Goal: Task Accomplishment & Management: Use online tool/utility

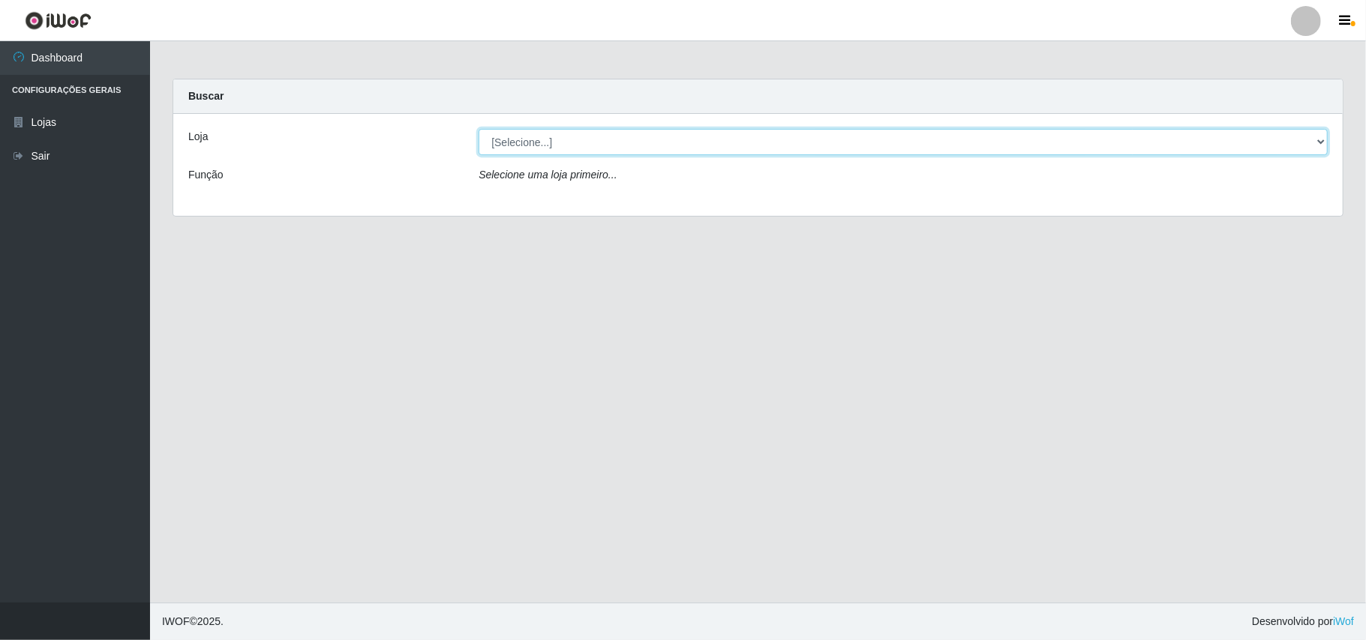
click at [529, 147] on select "[Selecione...] Bemais Supermercados - B11 Manaíra" at bounding box center [902, 142] width 849 height 26
select select "409"
click at [478, 129] on select "[Selecione...] Bemais Supermercados - B11 Manaíra" at bounding box center [902, 142] width 849 height 26
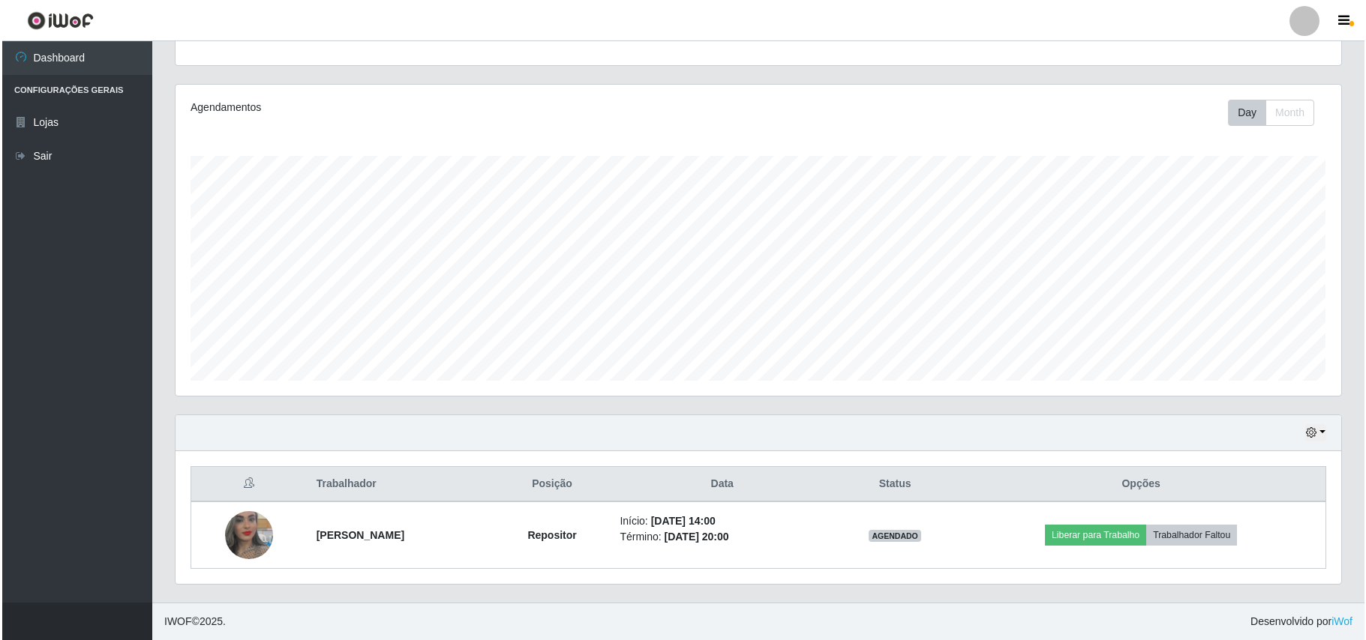
scroll to position [157, 0]
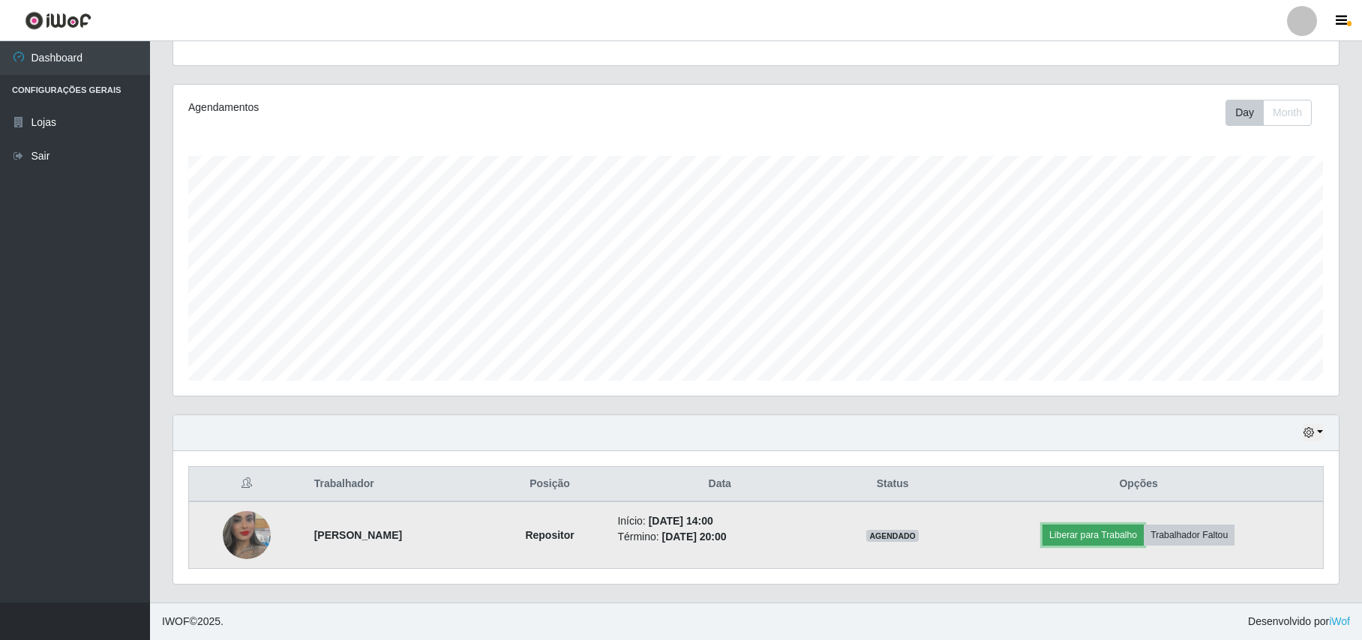
click at [1119, 535] on button "Liberar para Trabalho" at bounding box center [1092, 535] width 101 height 21
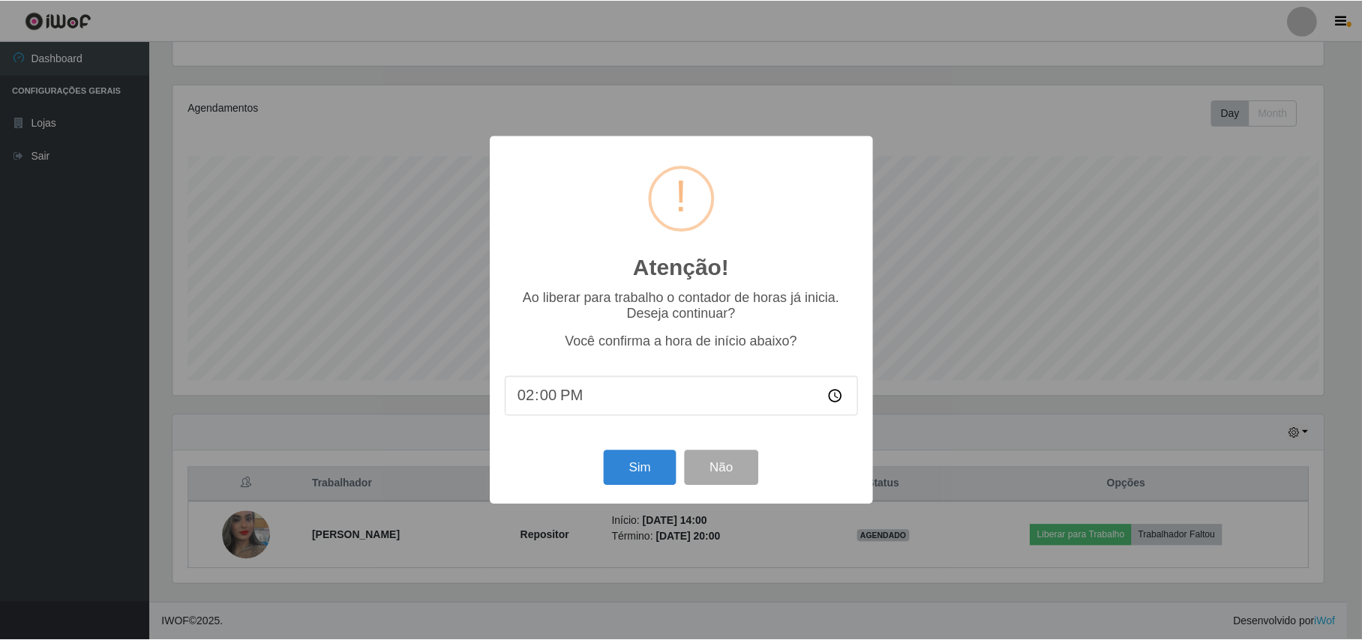
scroll to position [312, 1153]
click at [646, 477] on button "Sim" at bounding box center [641, 468] width 73 height 35
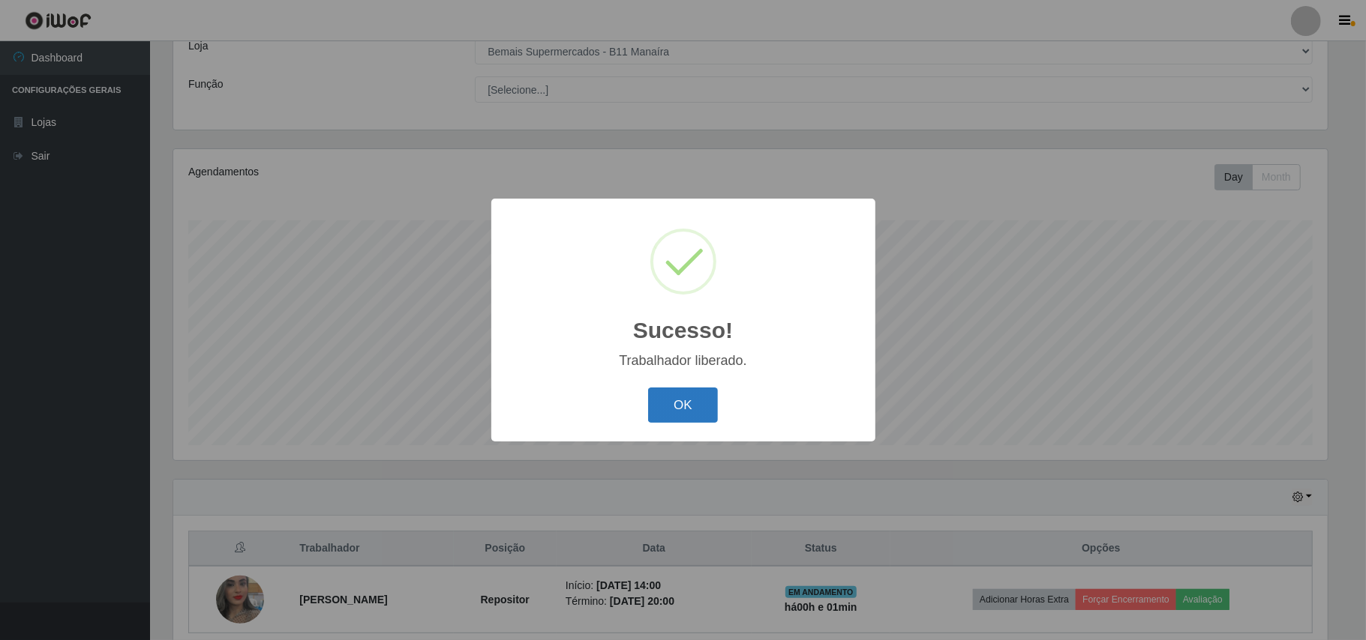
click at [691, 415] on button "OK" at bounding box center [683, 405] width 70 height 35
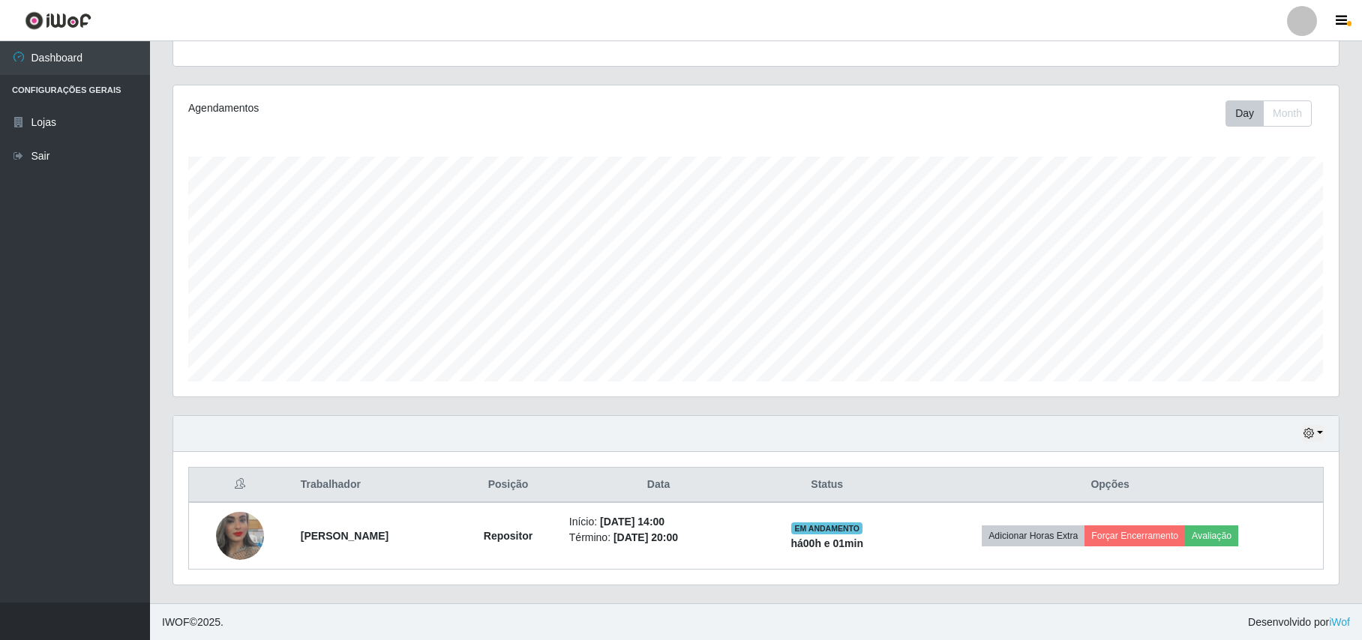
scroll to position [157, 0]
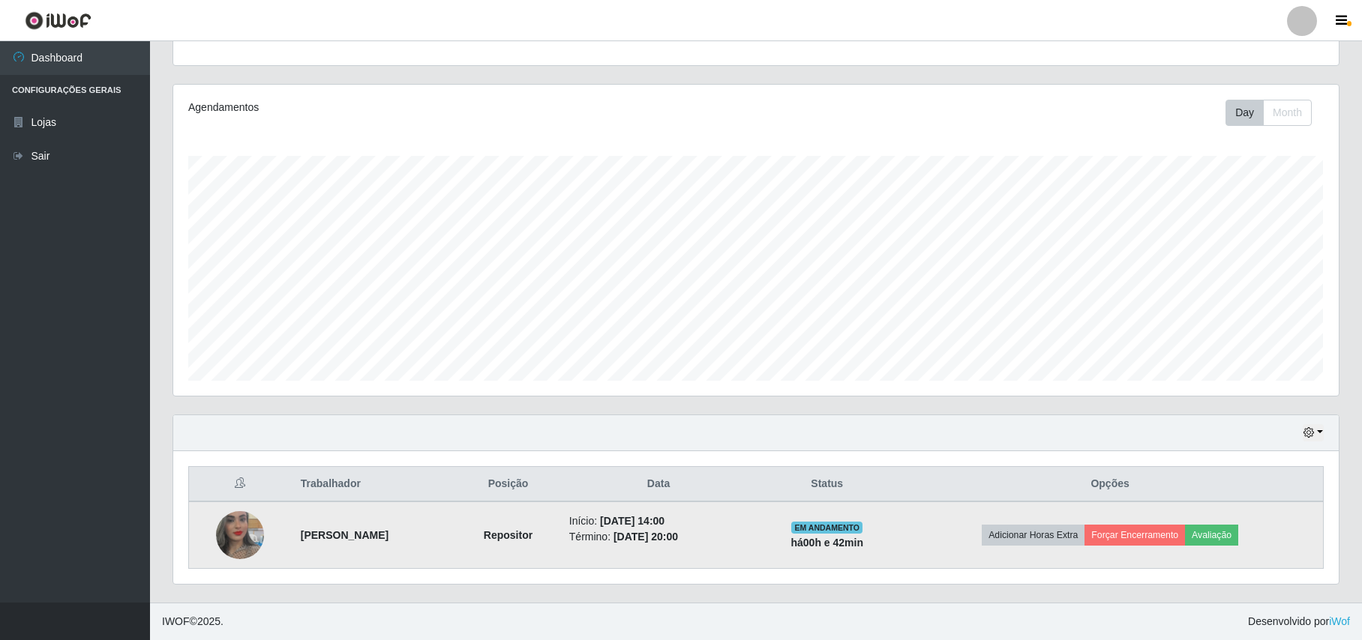
click at [235, 541] on img at bounding box center [240, 535] width 48 height 85
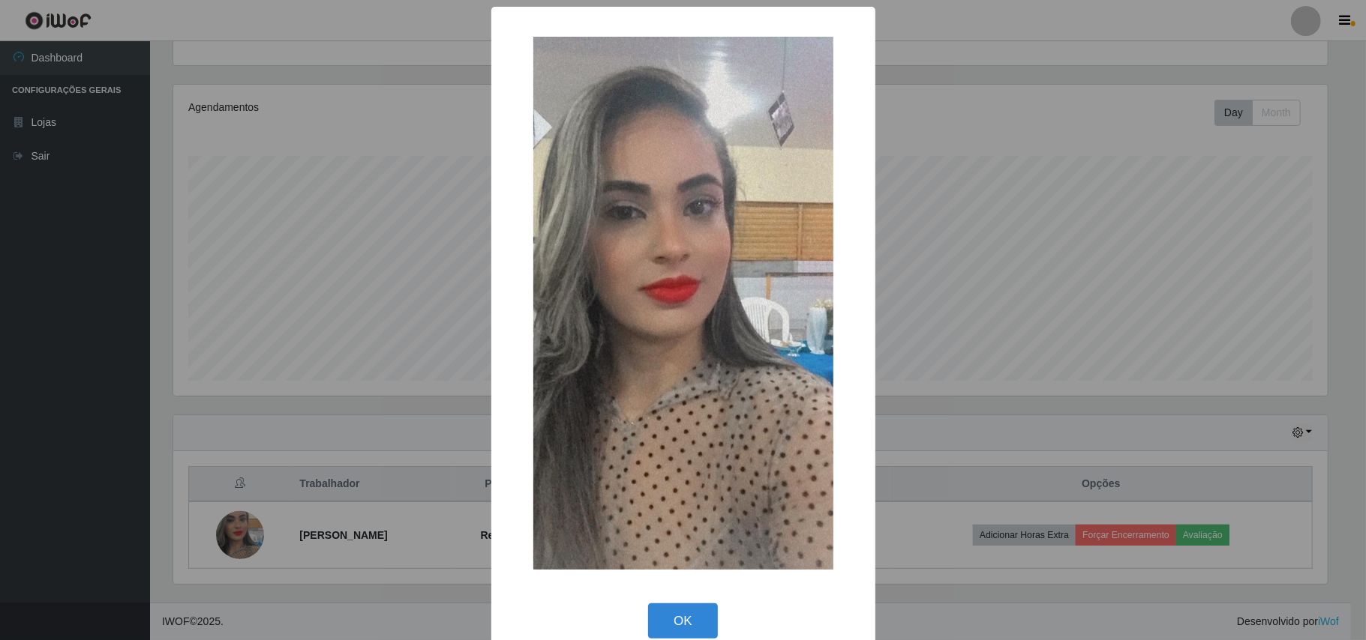
click at [307, 327] on div "× OK Cancel" at bounding box center [683, 320] width 1366 height 640
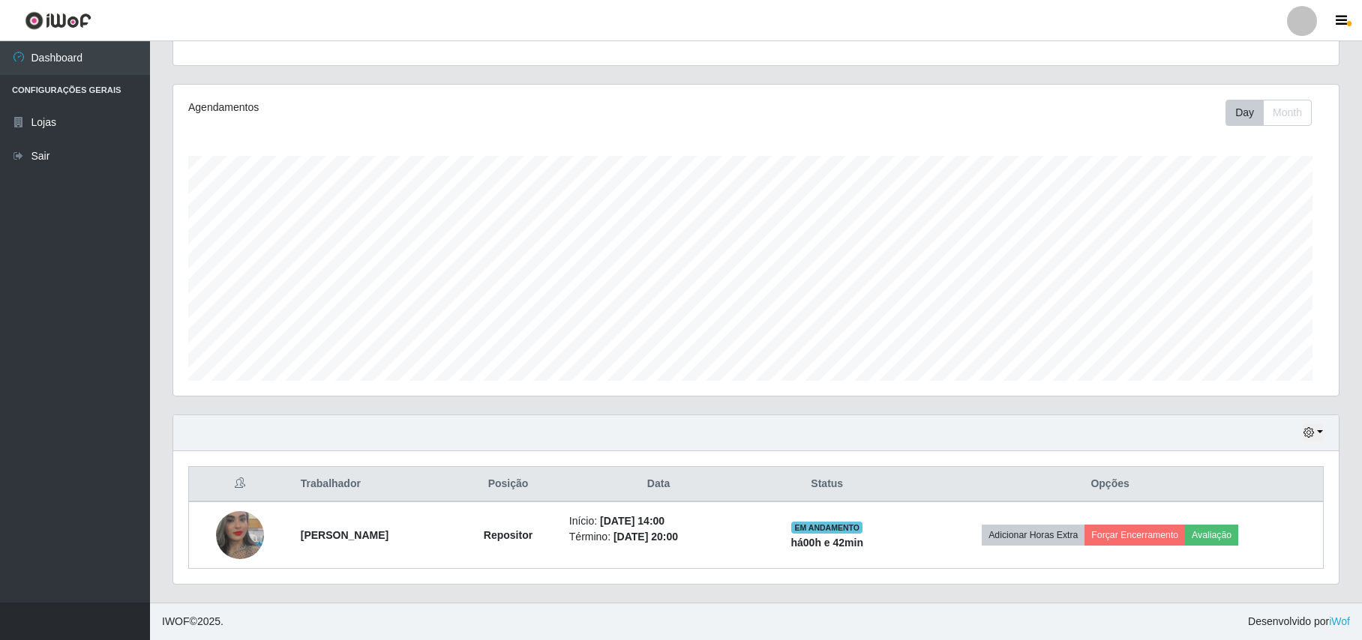
scroll to position [312, 1165]
click at [1318, 430] on button "button" at bounding box center [1313, 432] width 21 height 17
click at [1282, 370] on button "1 Semana" at bounding box center [1264, 375] width 118 height 31
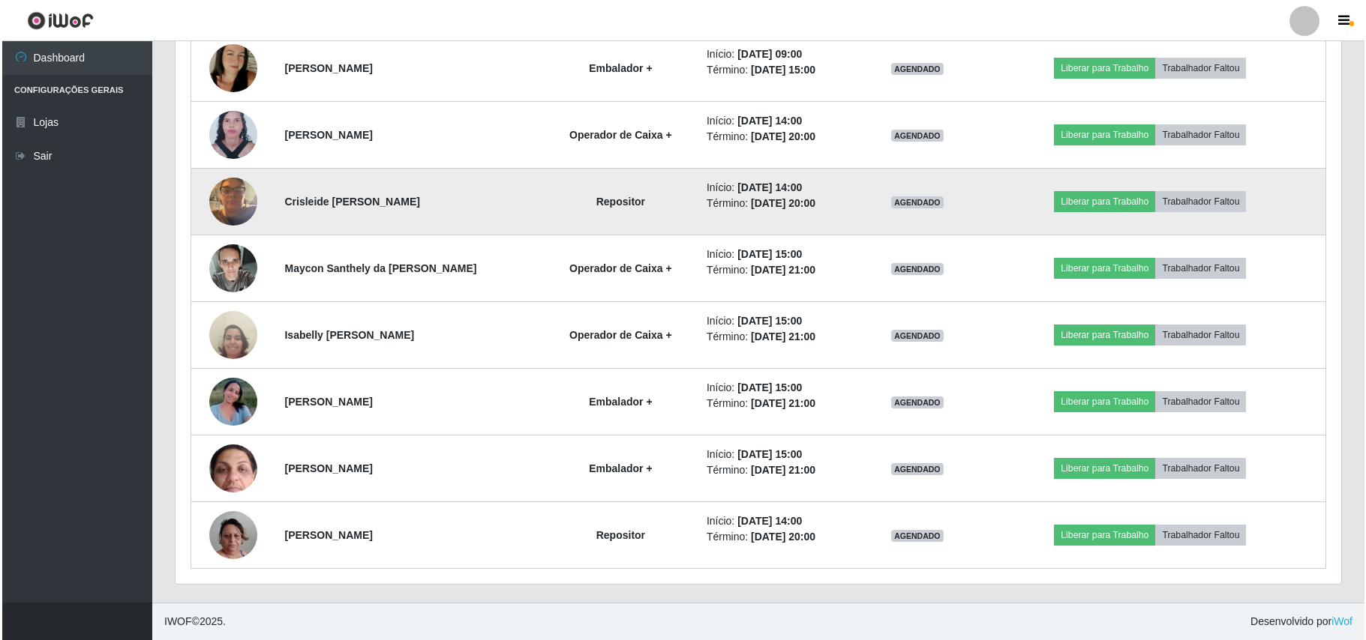
scroll to position [1230, 0]
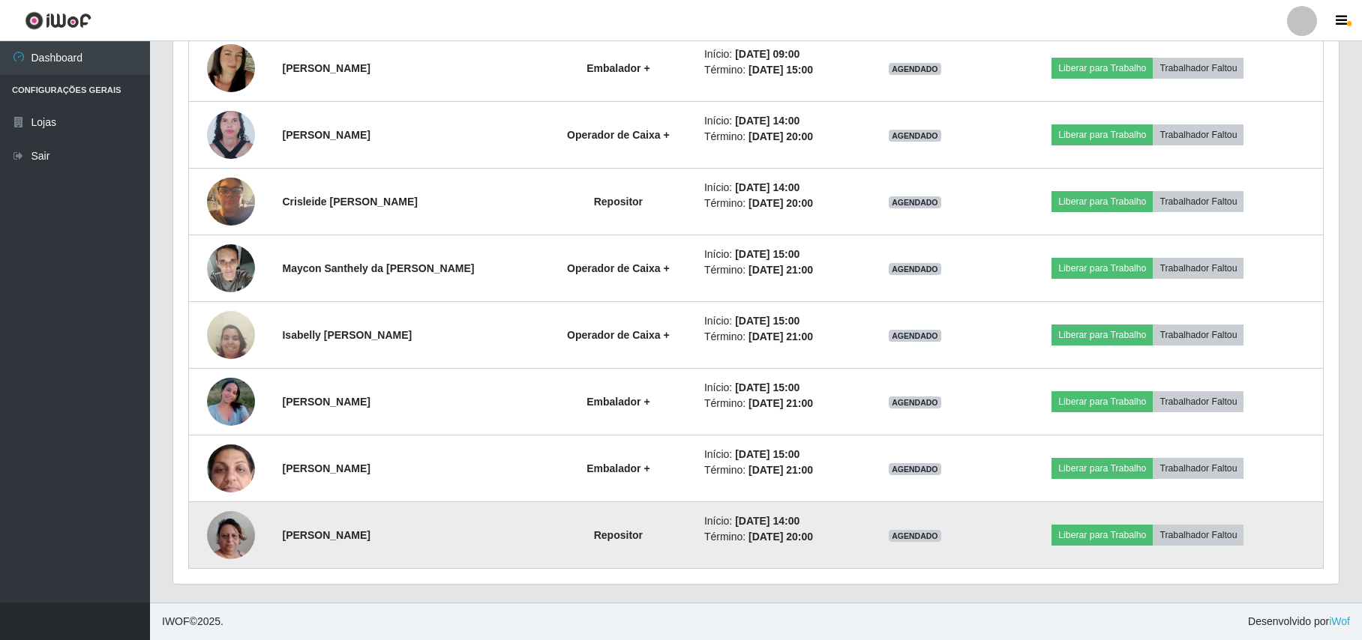
click at [223, 526] on img at bounding box center [231, 535] width 48 height 85
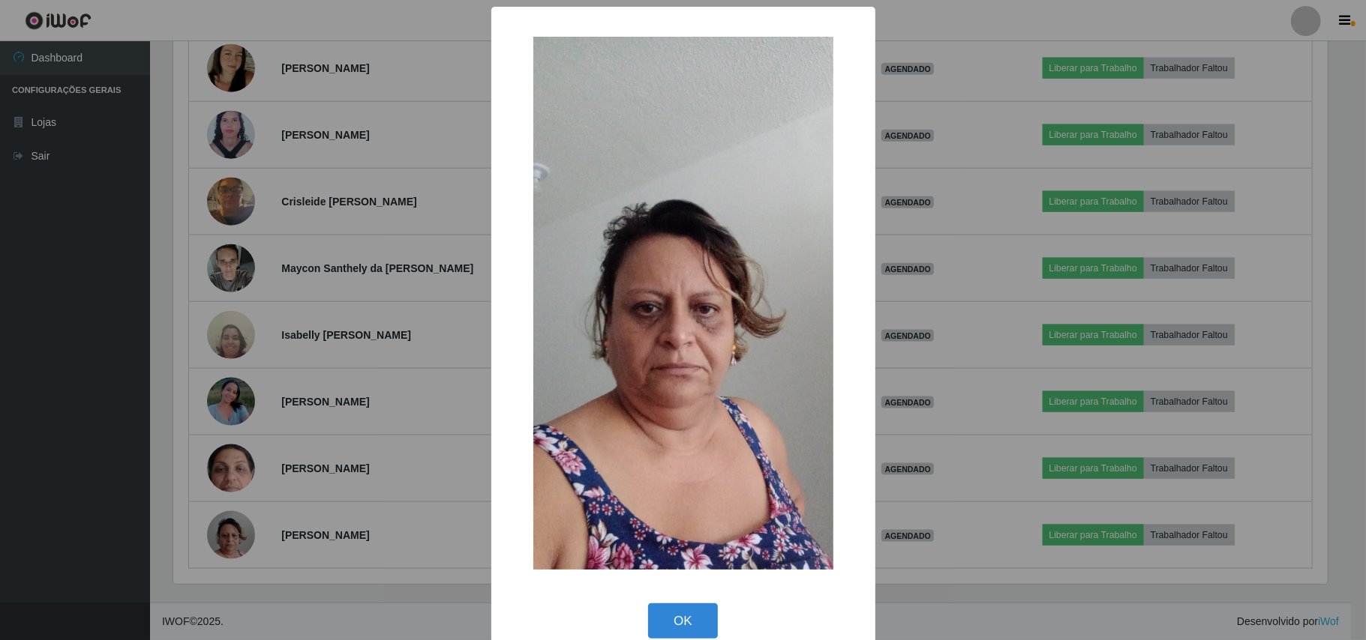
click at [174, 427] on div "× OK Cancel" at bounding box center [683, 320] width 1366 height 640
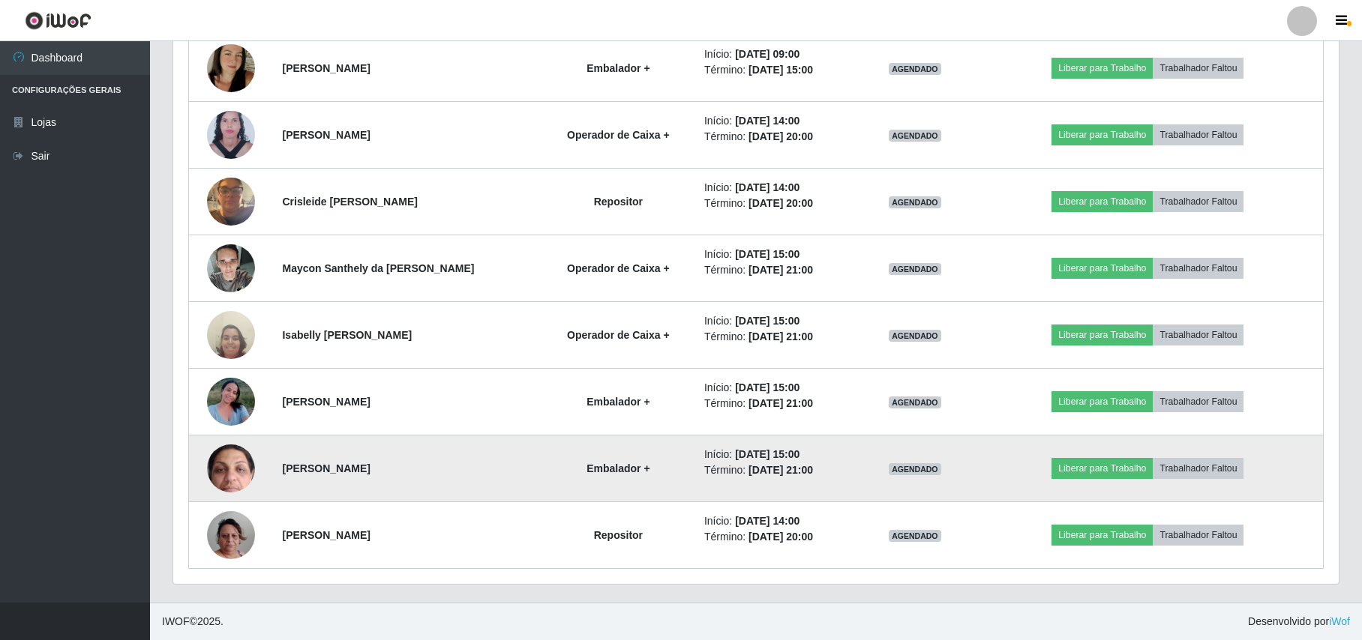
scroll to position [312, 1165]
click at [247, 457] on img at bounding box center [231, 468] width 48 height 106
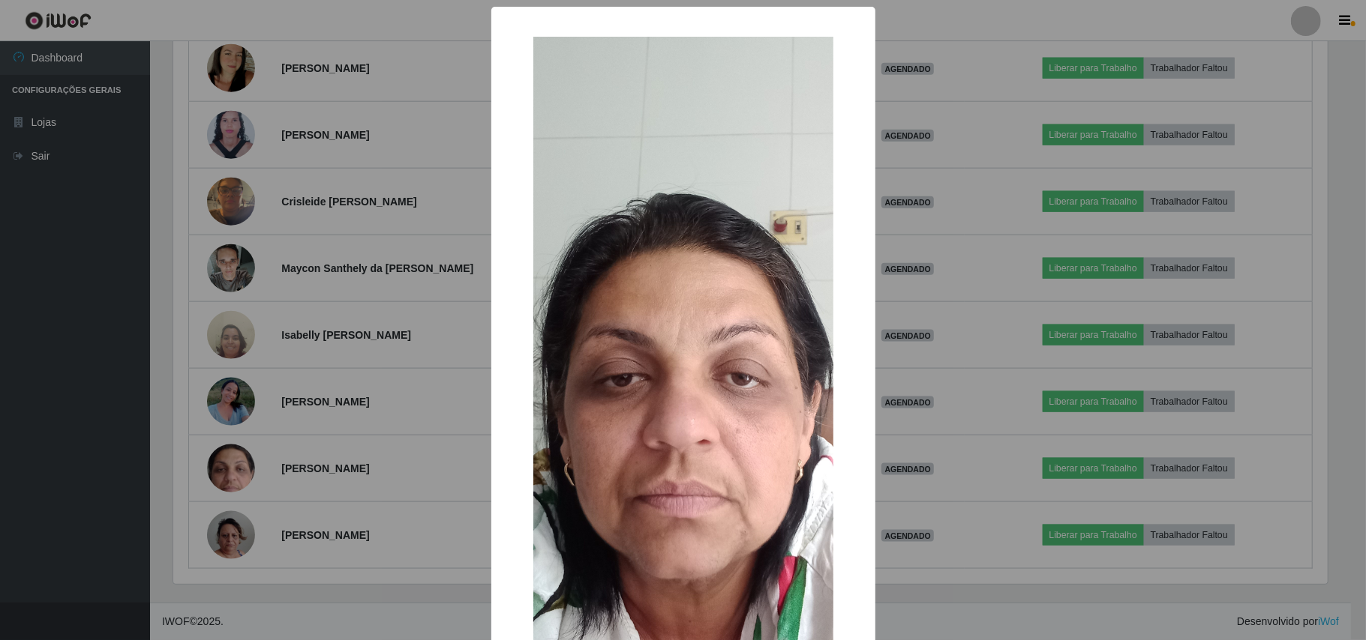
click at [169, 388] on div "× OK Cancel" at bounding box center [683, 320] width 1366 height 640
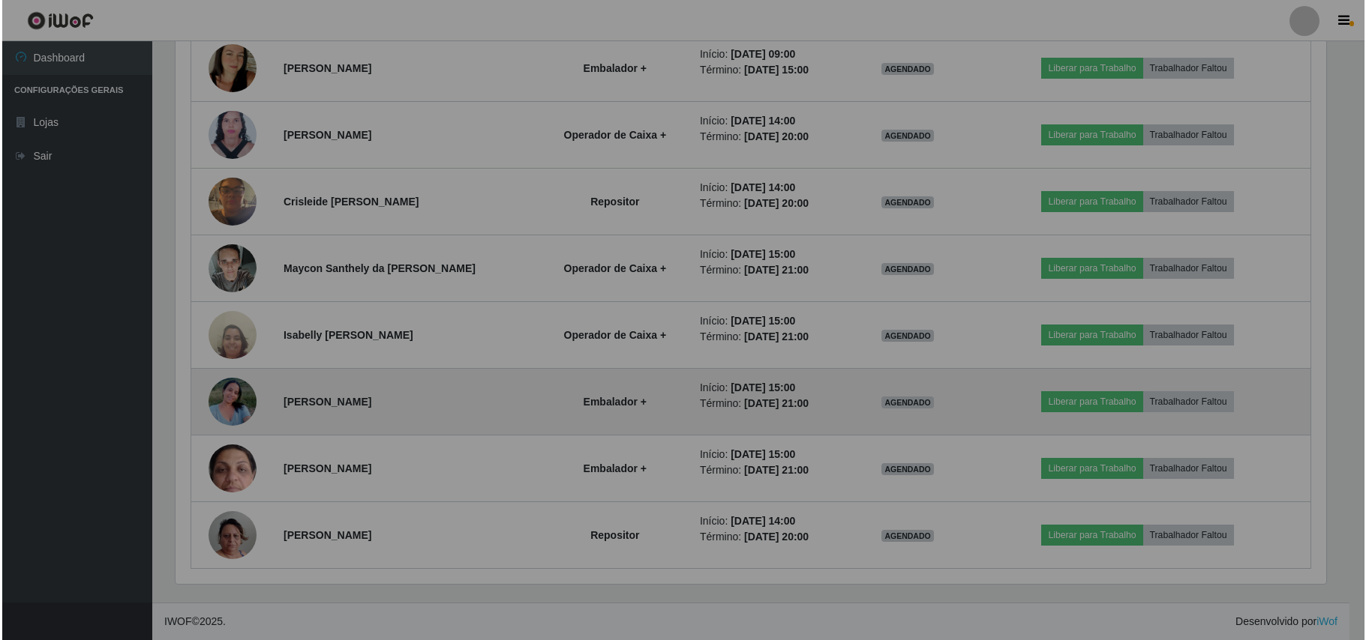
scroll to position [312, 1165]
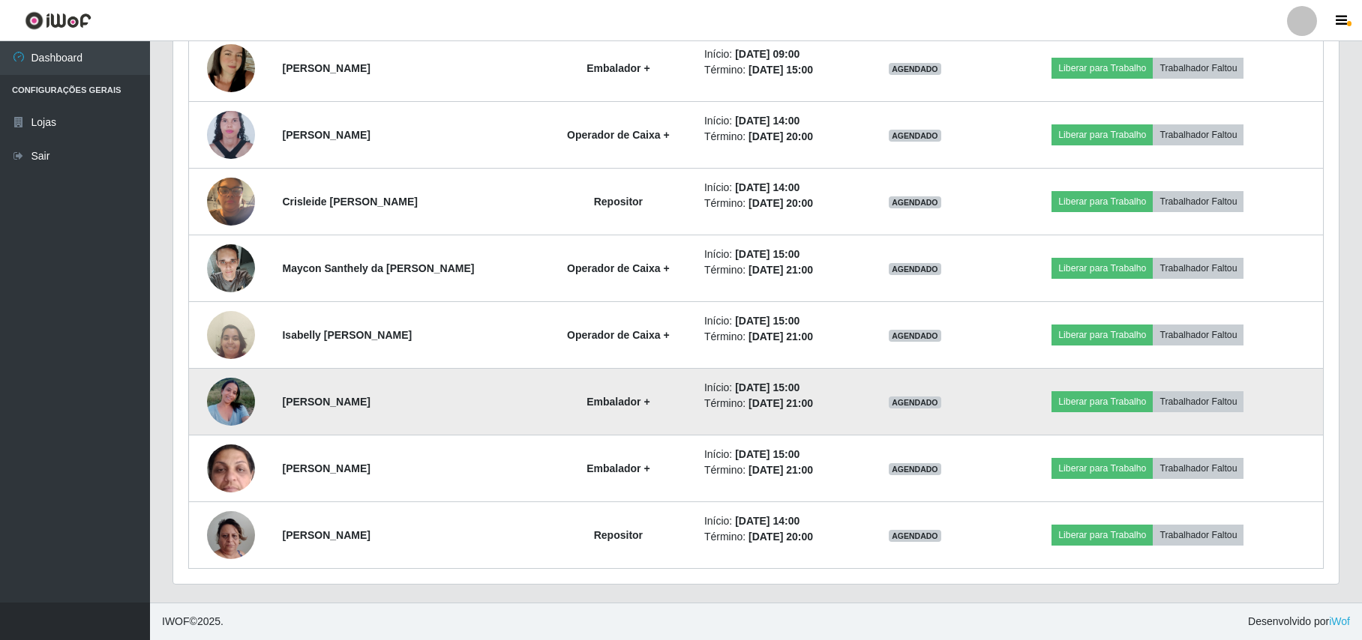
click at [232, 394] on img at bounding box center [231, 402] width 48 height 64
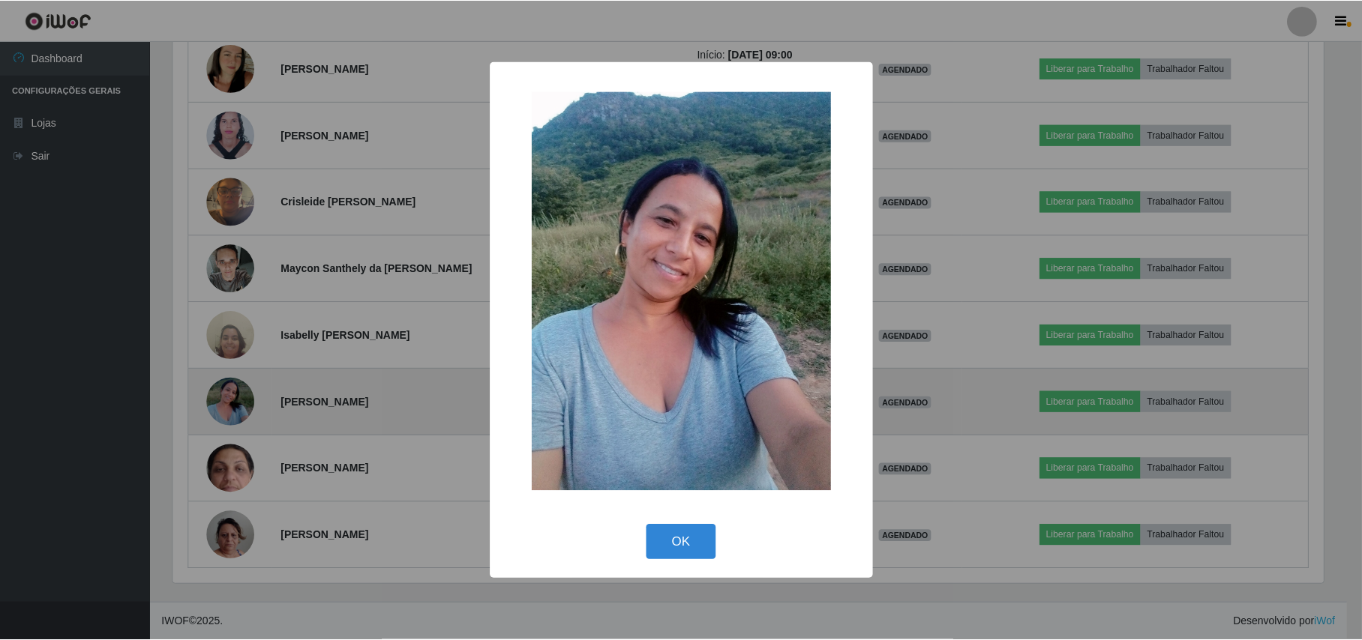
scroll to position [312, 1153]
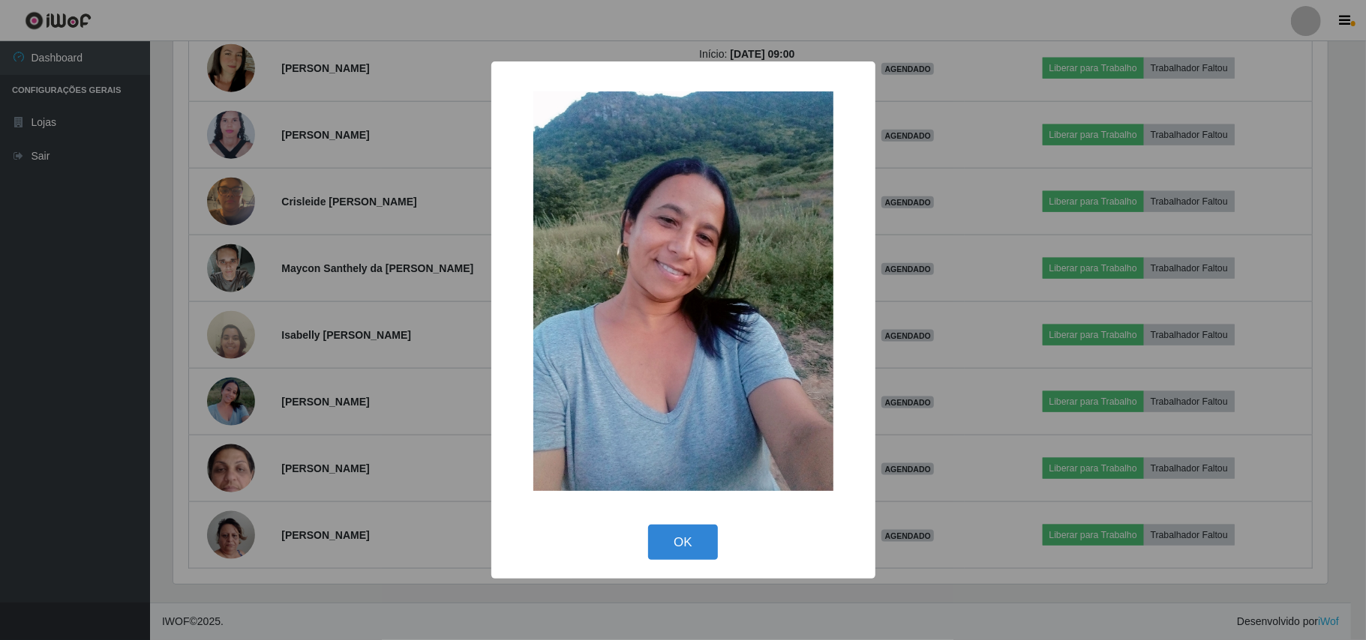
click at [202, 334] on div "× OK Cancel" at bounding box center [683, 320] width 1366 height 640
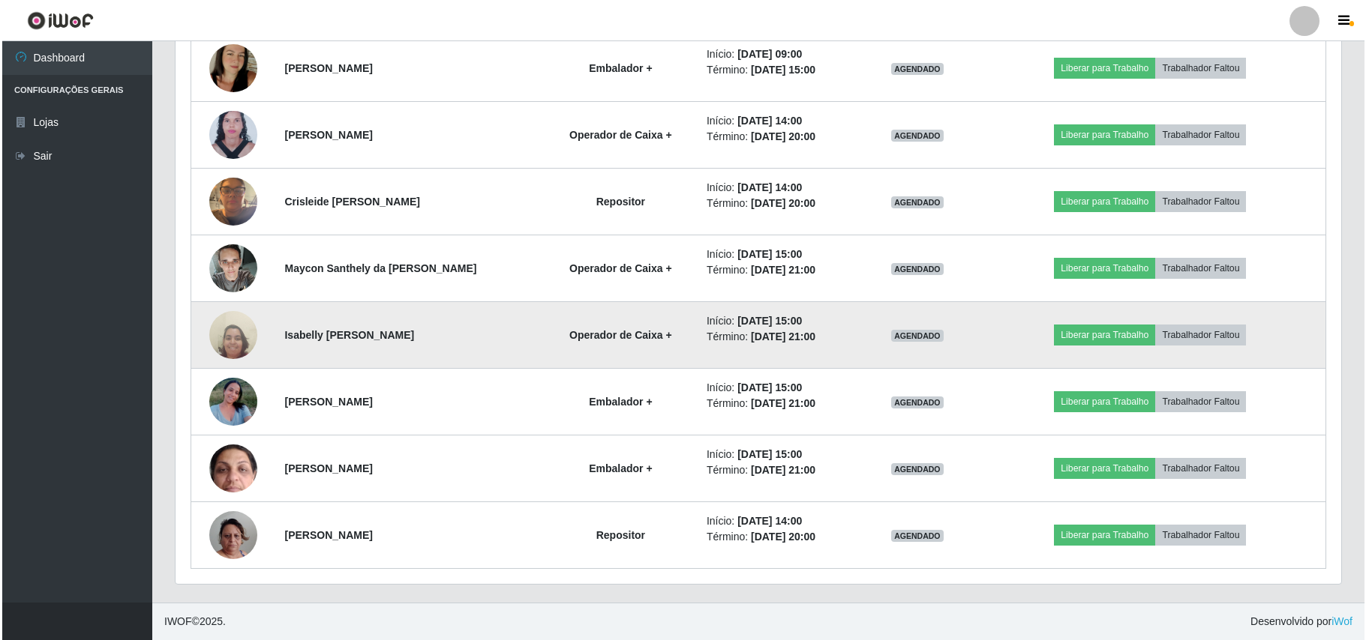
scroll to position [312, 1165]
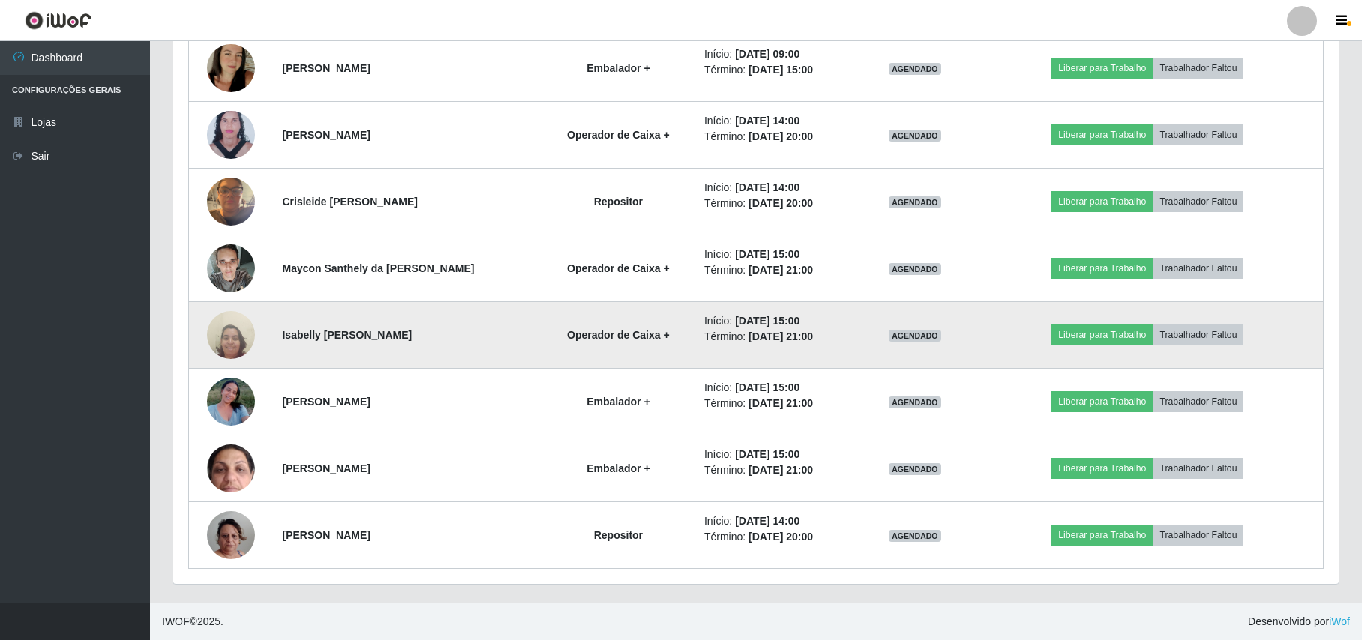
click at [211, 334] on img at bounding box center [231, 335] width 48 height 64
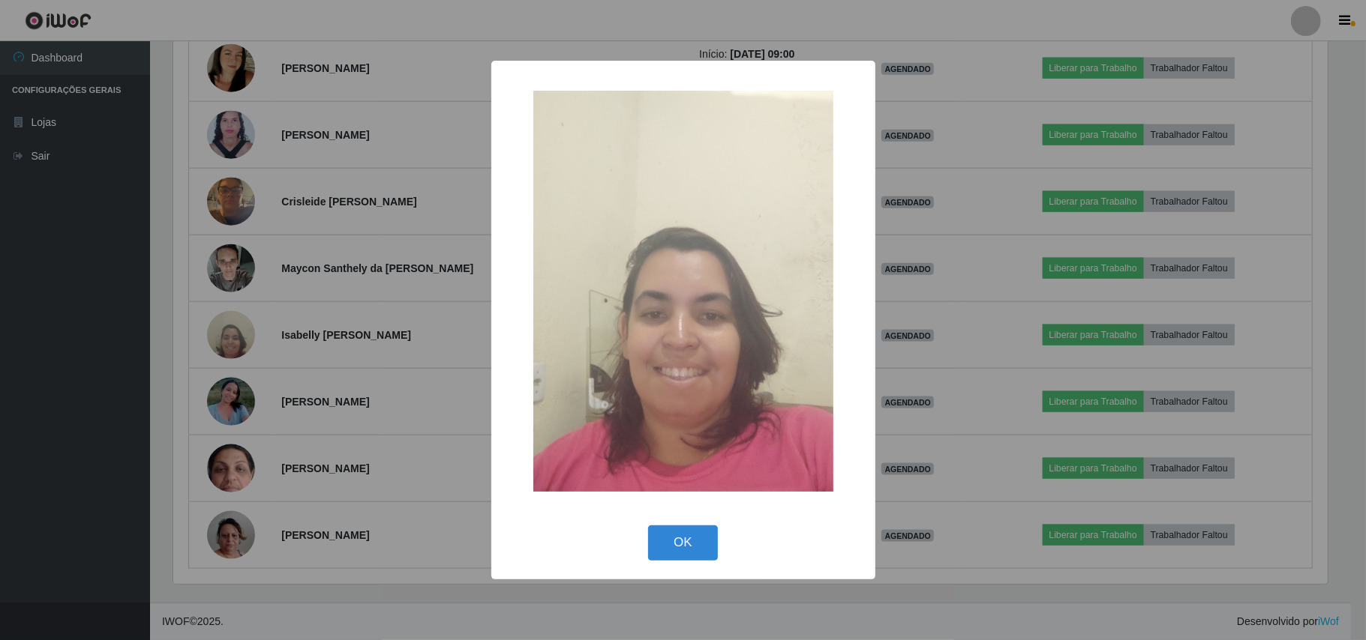
click at [180, 318] on div "× OK Cancel" at bounding box center [683, 320] width 1366 height 640
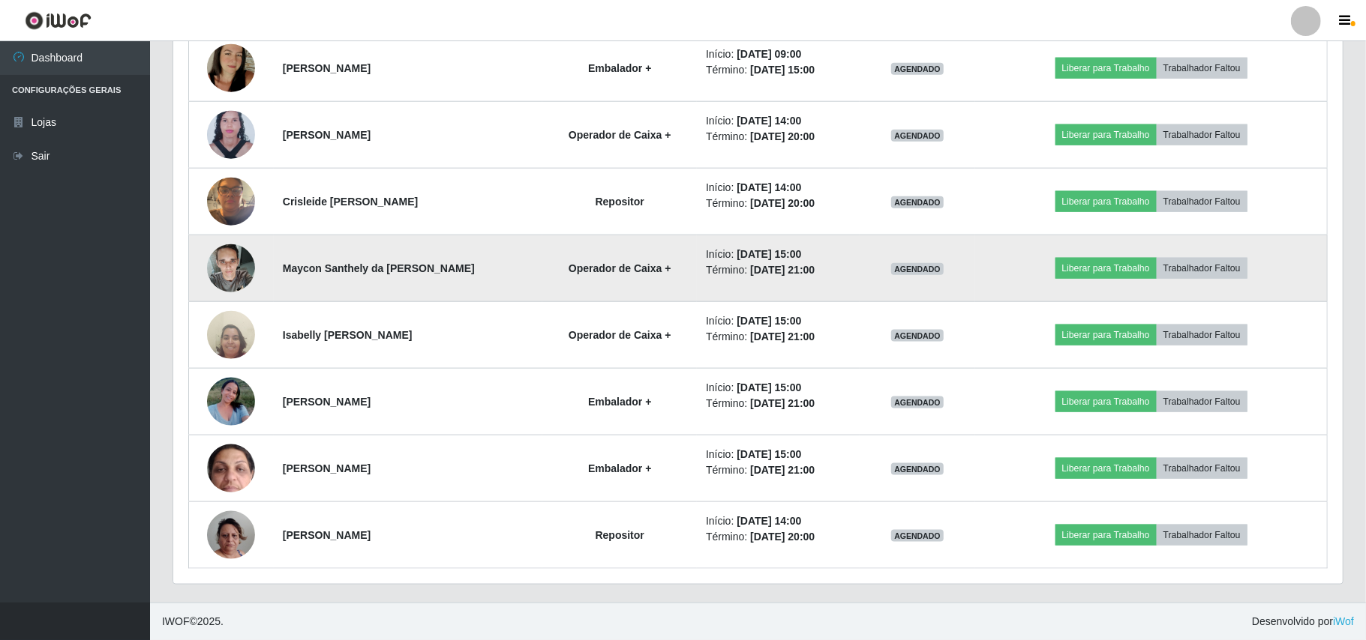
scroll to position [312, 1165]
click at [241, 267] on img at bounding box center [231, 268] width 48 height 64
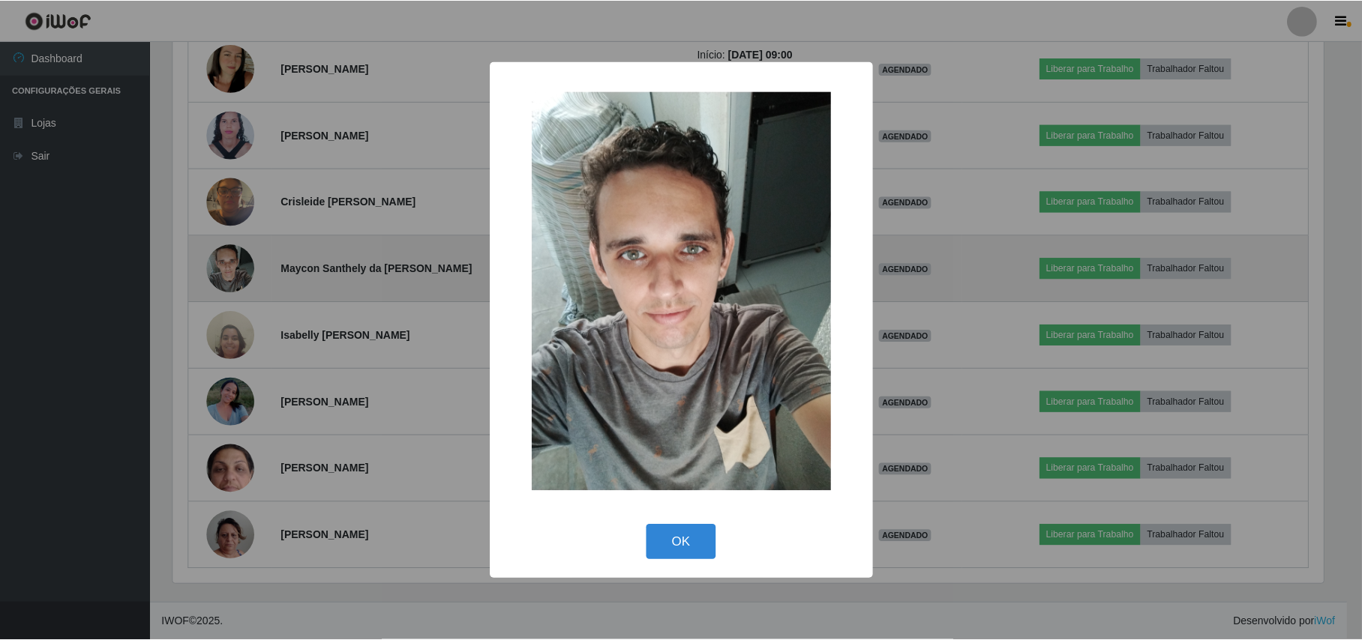
scroll to position [312, 1153]
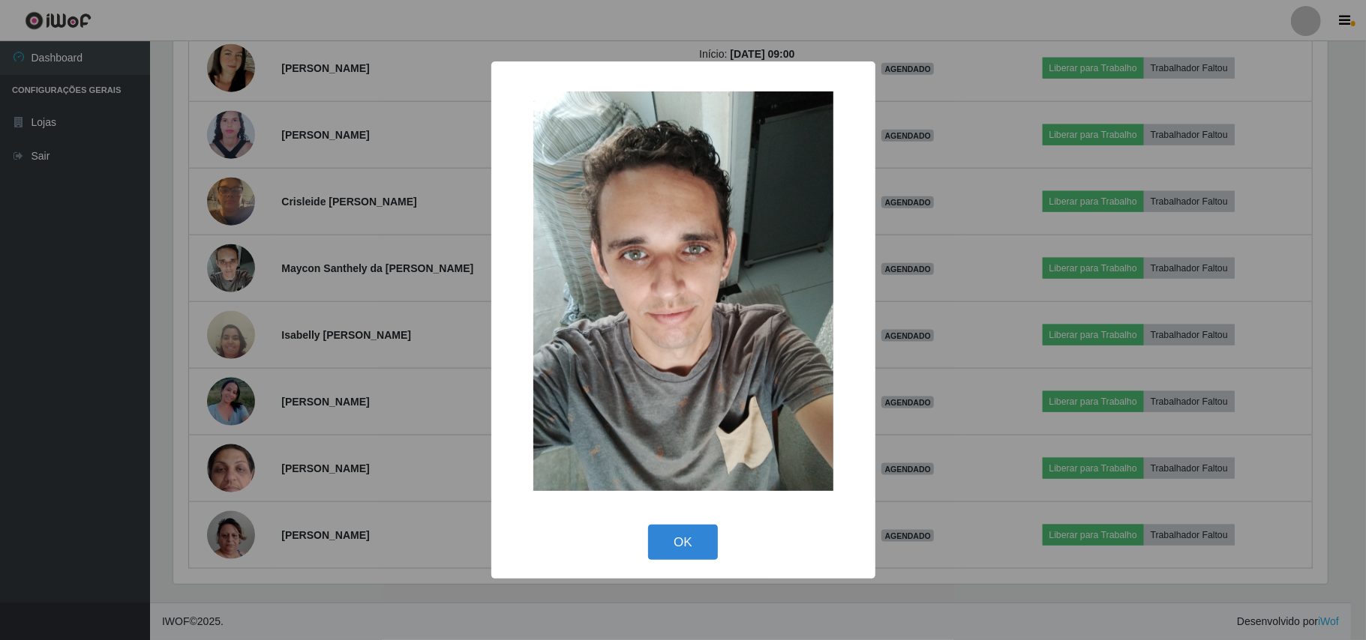
click at [183, 267] on div "× OK Cancel" at bounding box center [683, 320] width 1366 height 640
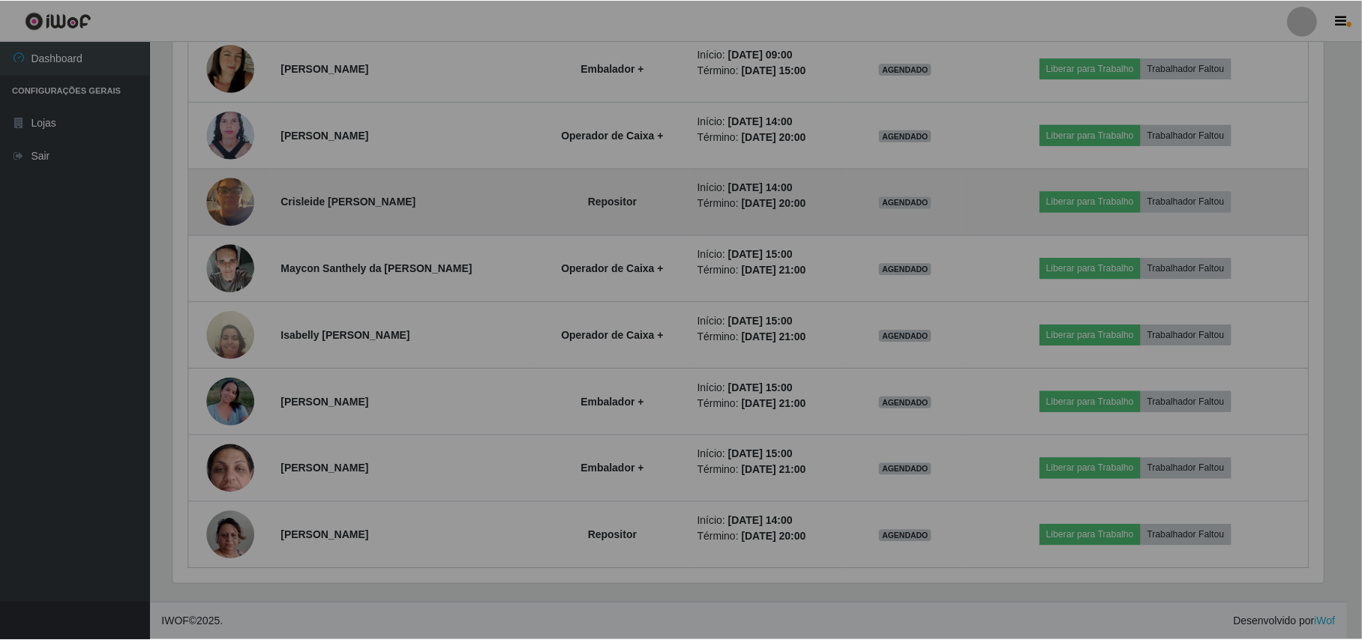
scroll to position [312, 1165]
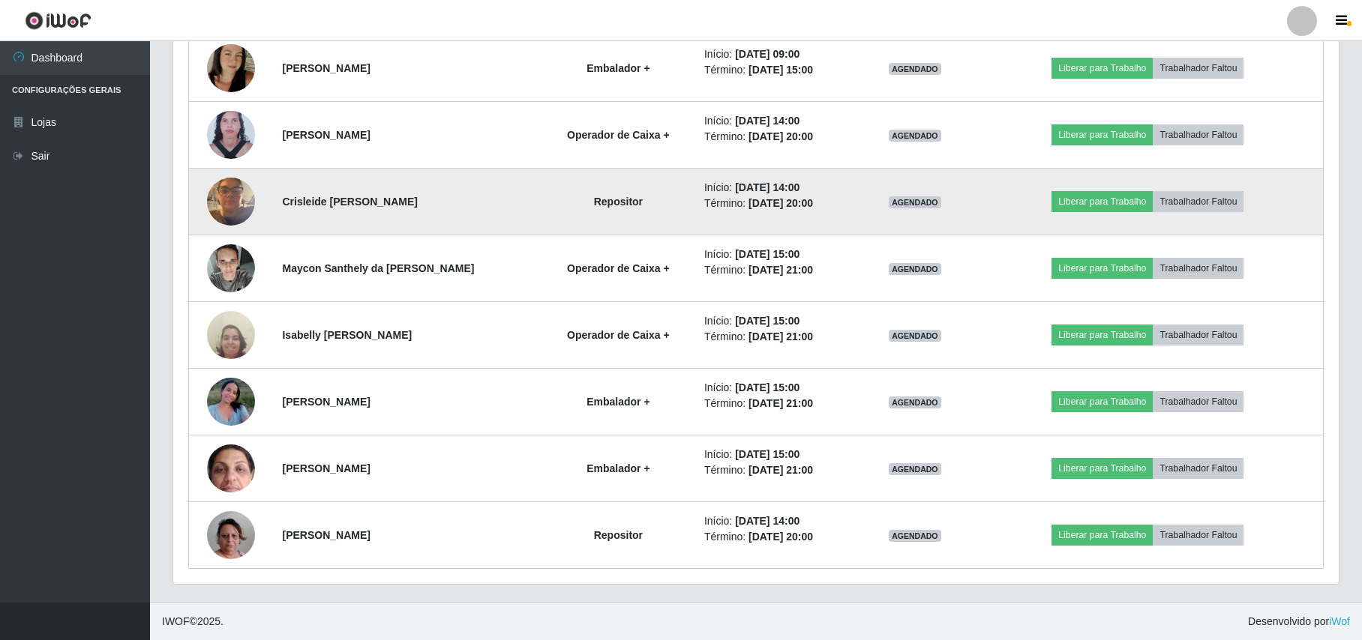
click at [223, 217] on img at bounding box center [231, 201] width 48 height 64
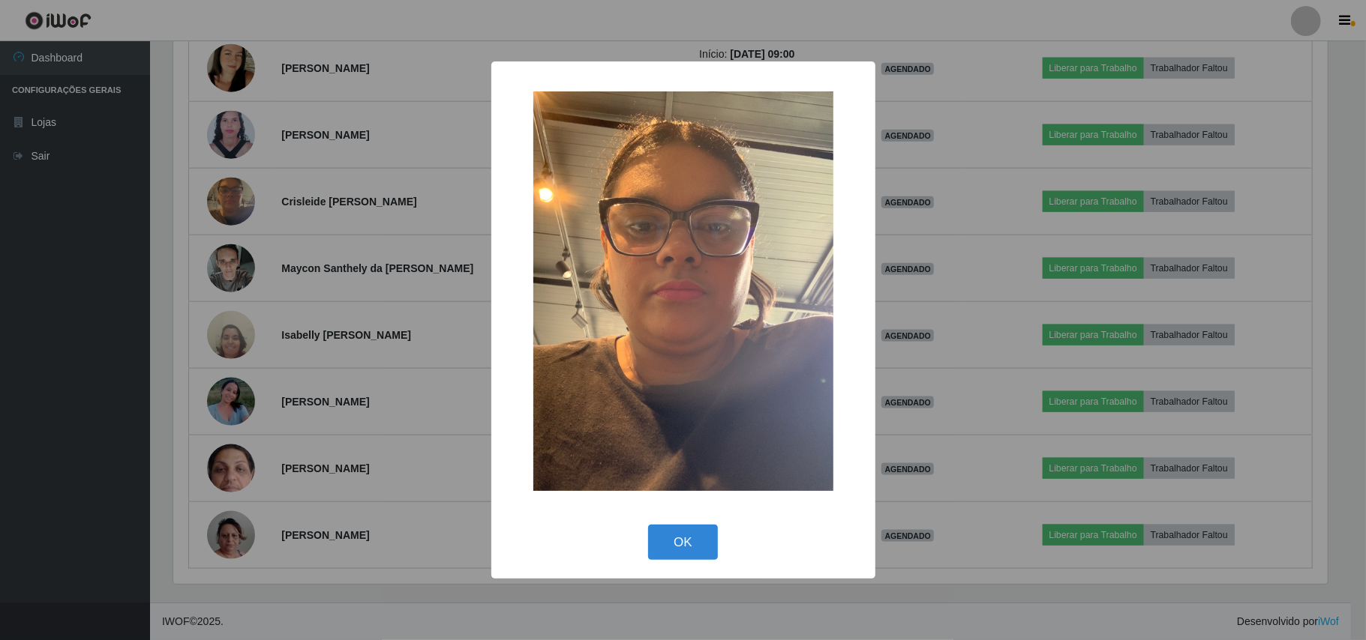
click at [169, 252] on div "× OK Cancel" at bounding box center [683, 320] width 1366 height 640
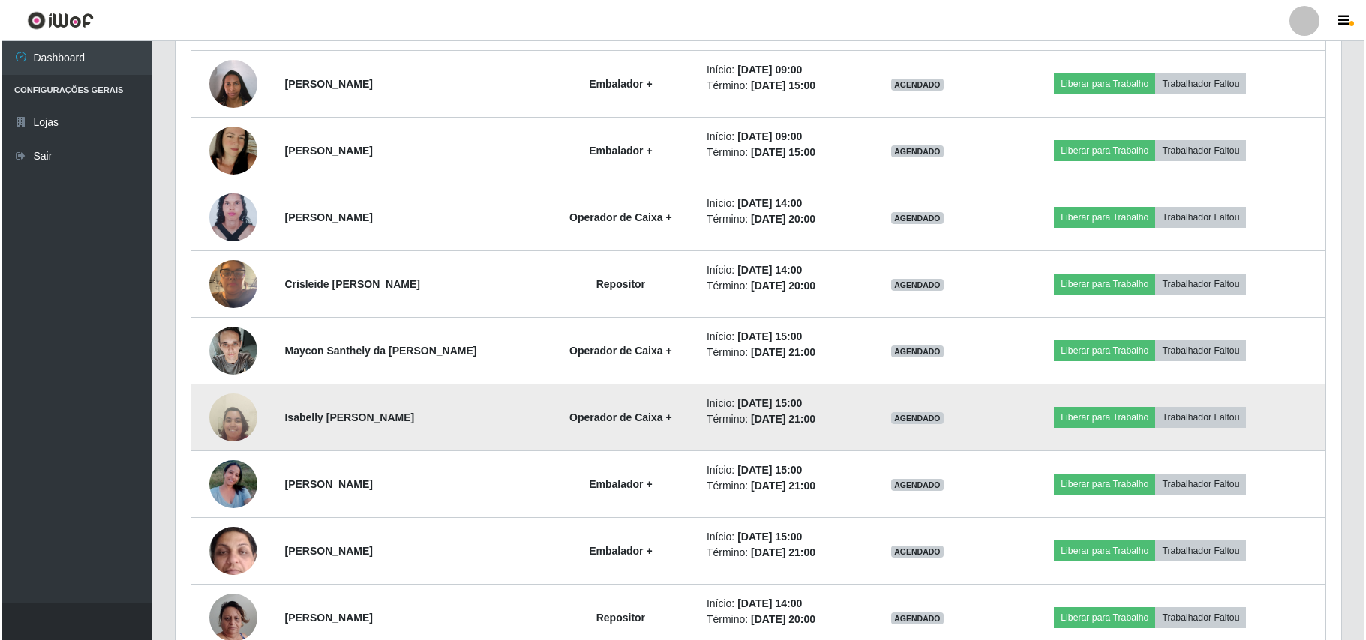
scroll to position [1030, 0]
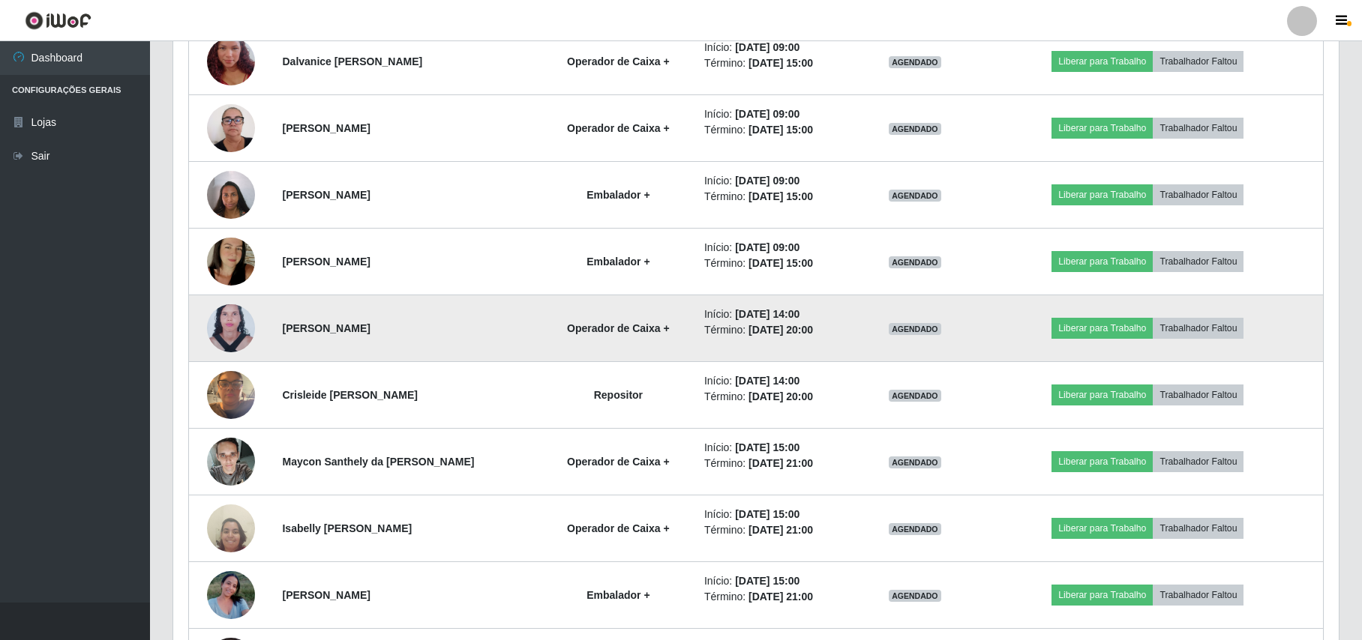
click at [238, 325] on img at bounding box center [231, 328] width 48 height 65
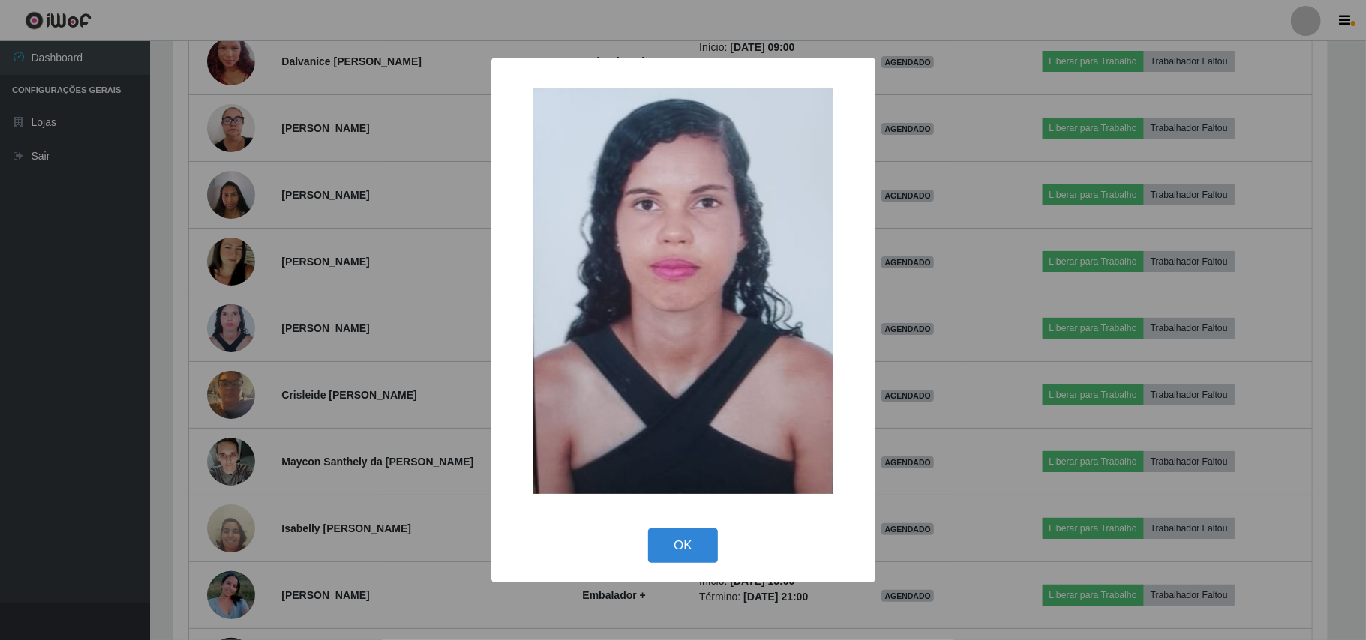
click at [172, 301] on div "× OK Cancel" at bounding box center [683, 320] width 1366 height 640
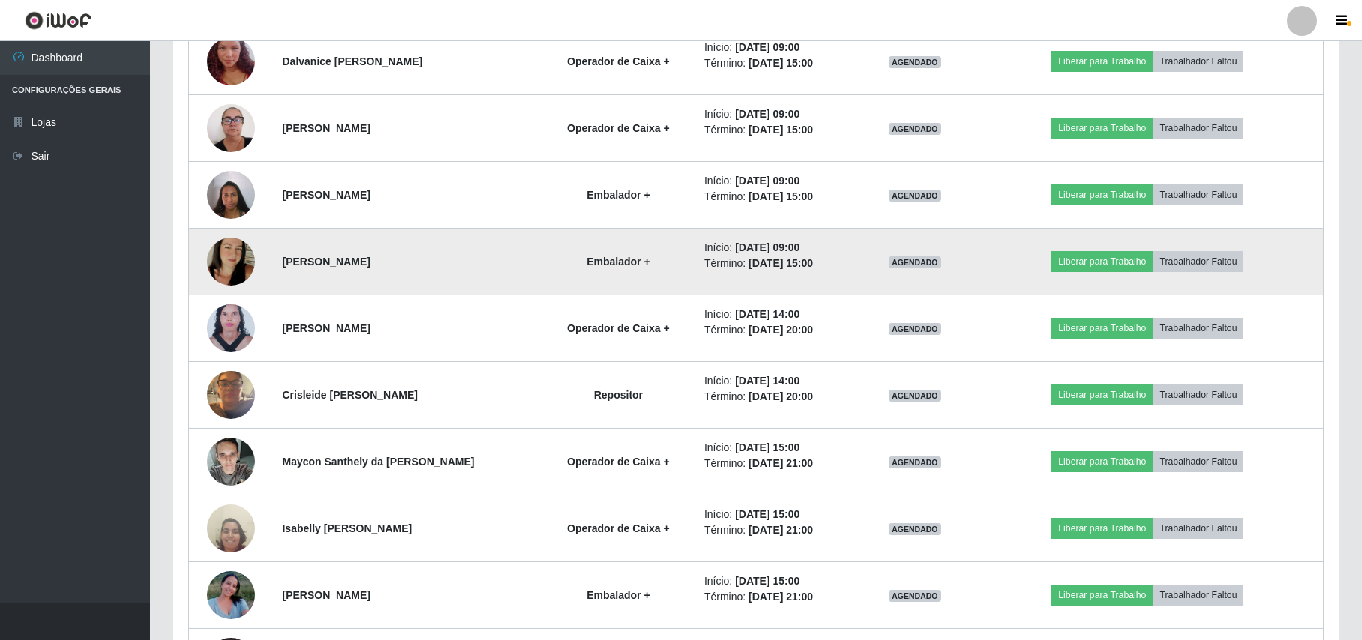
click at [211, 264] on img at bounding box center [231, 261] width 48 height 85
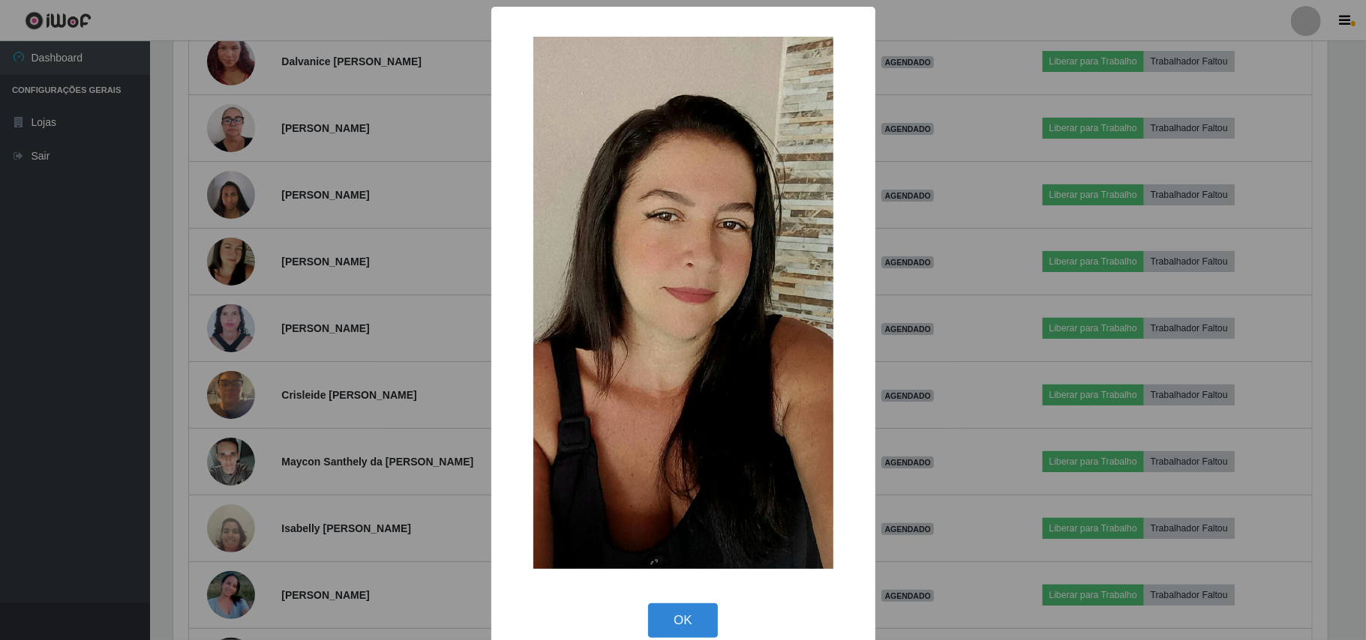
click at [166, 250] on div "× OK Cancel" at bounding box center [683, 320] width 1366 height 640
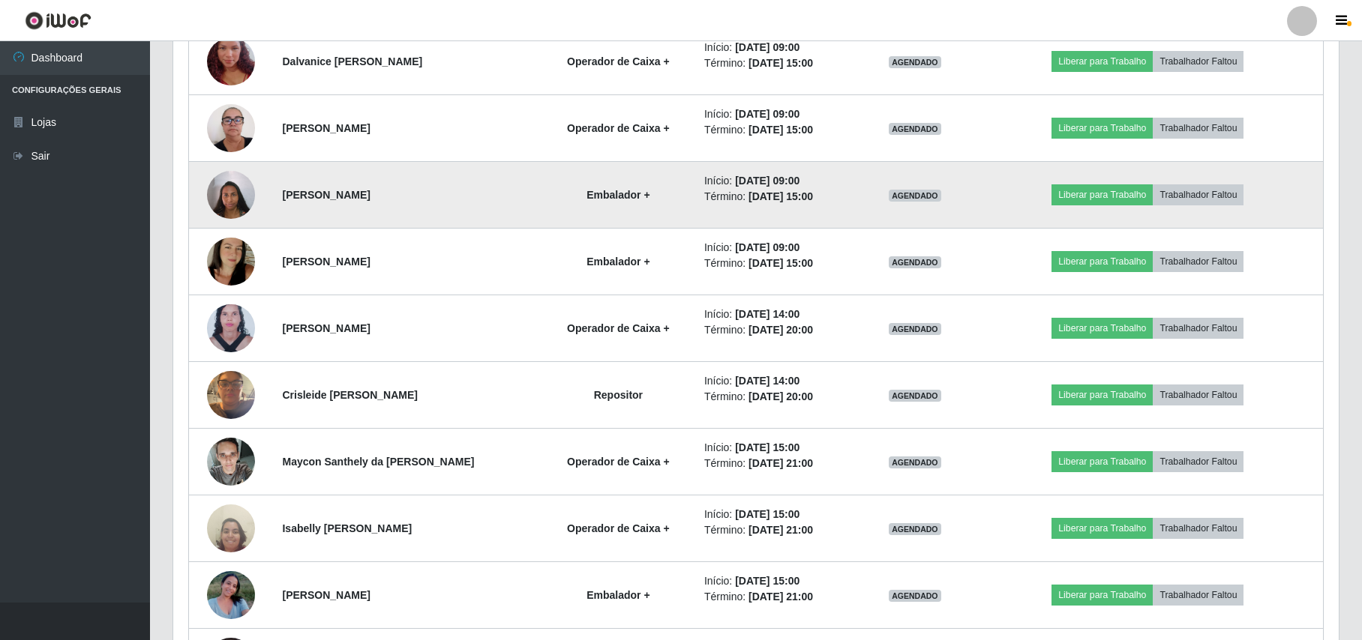
click at [231, 196] on img at bounding box center [231, 195] width 48 height 64
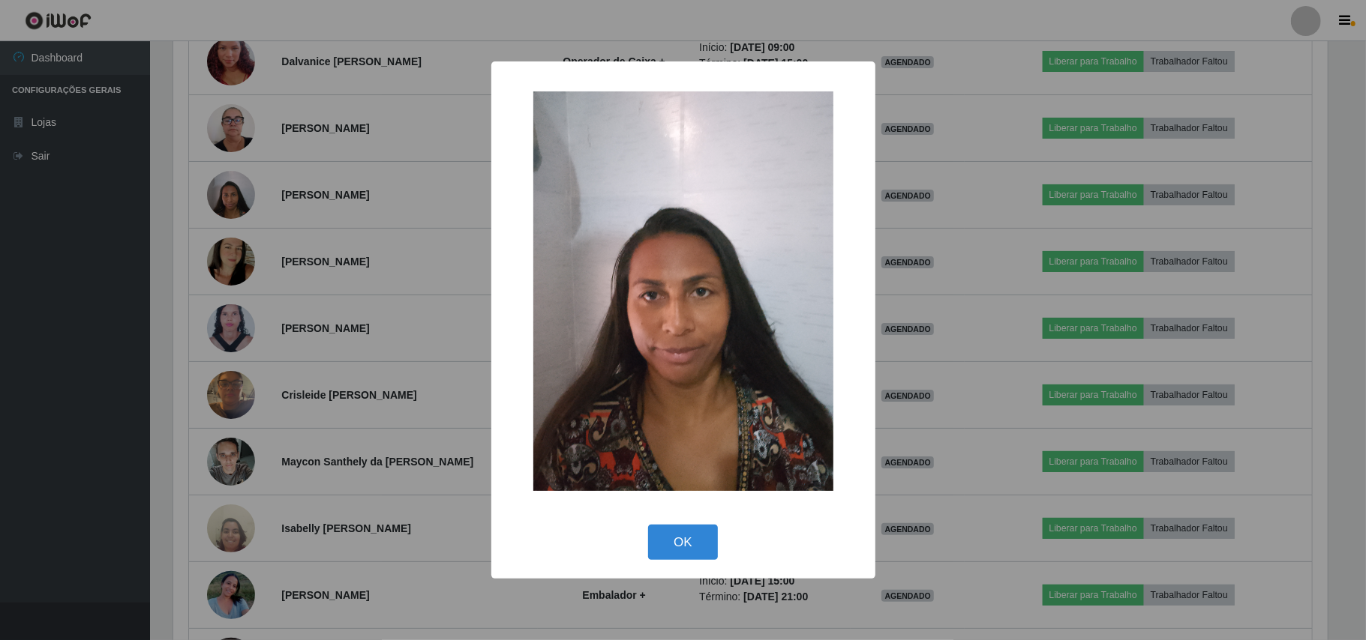
click at [181, 198] on div "× OK Cancel" at bounding box center [683, 320] width 1366 height 640
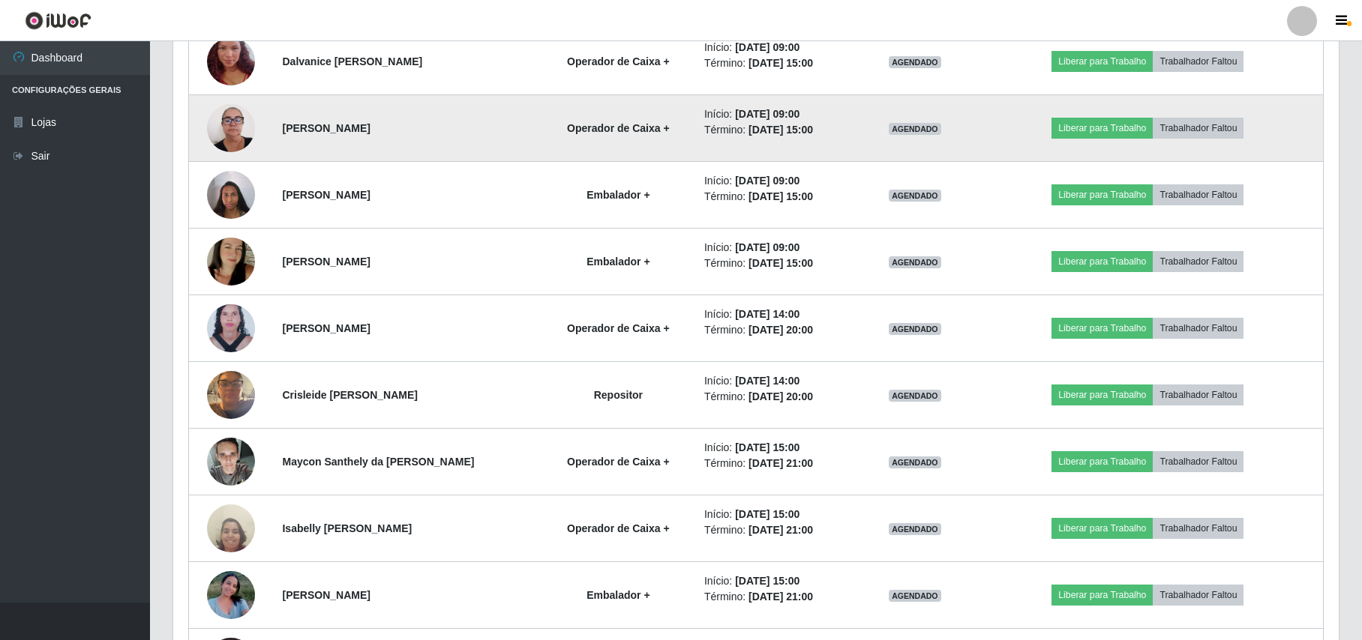
click at [241, 136] on img at bounding box center [231, 128] width 48 height 64
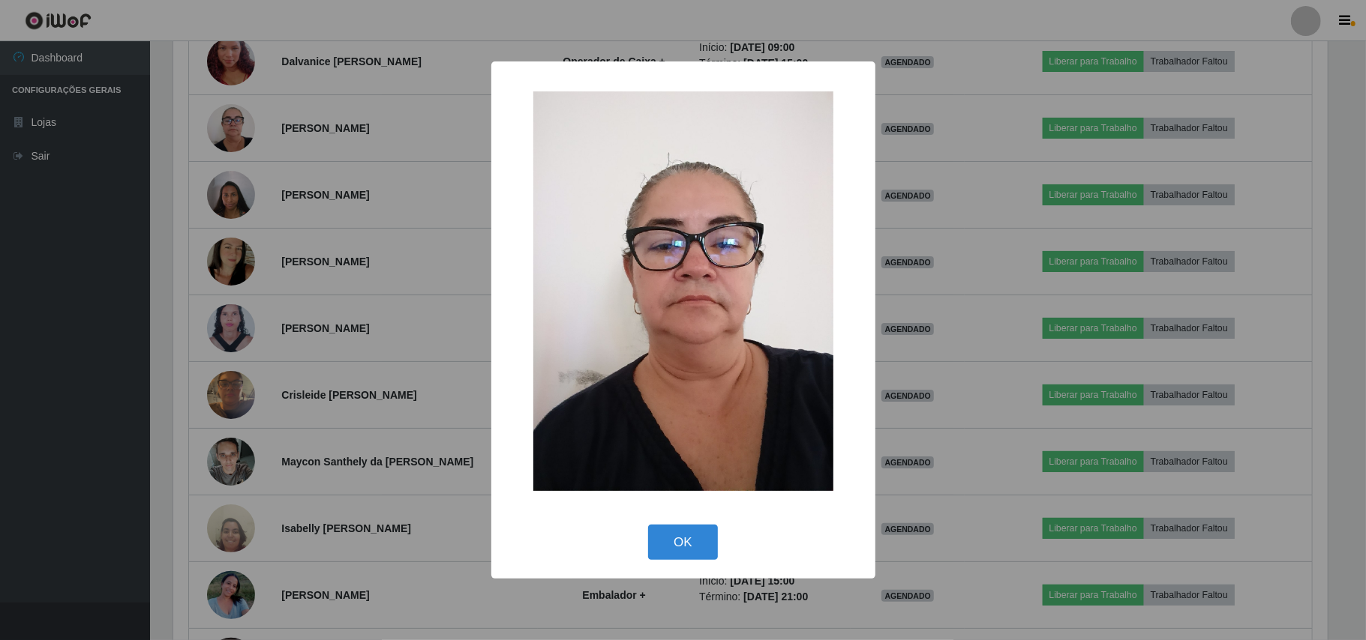
click at [166, 181] on div "× OK Cancel" at bounding box center [683, 320] width 1366 height 640
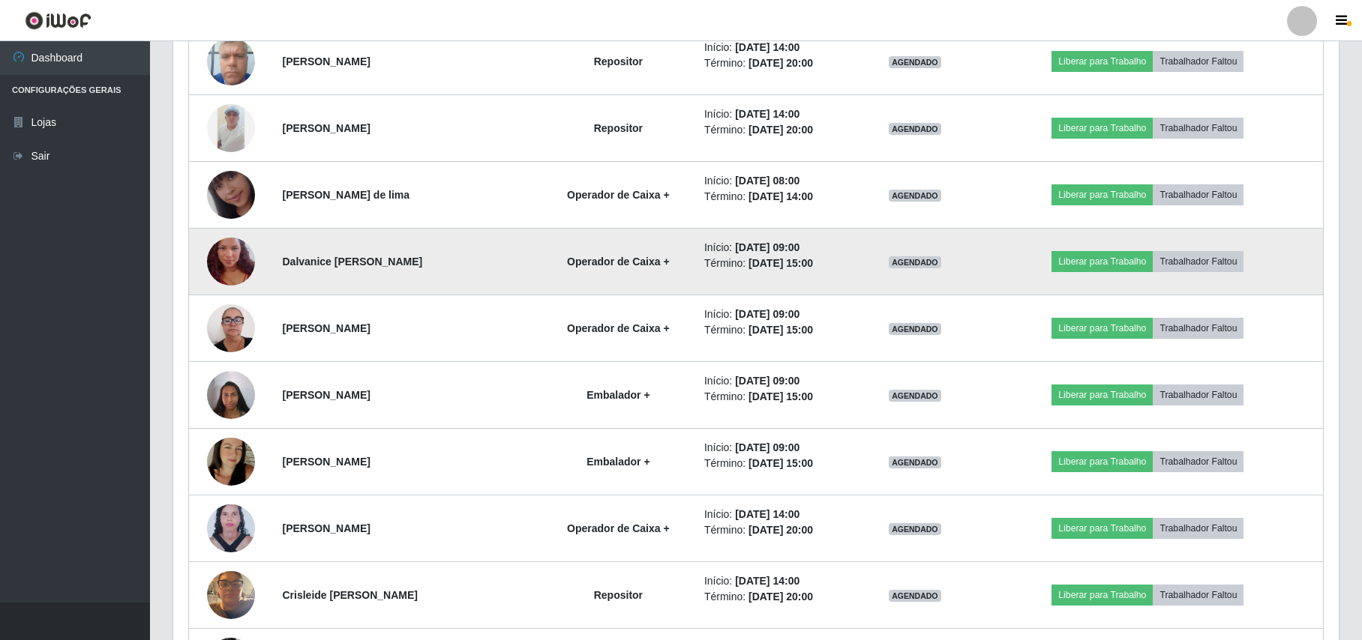
click at [231, 253] on img at bounding box center [231, 261] width 48 height 85
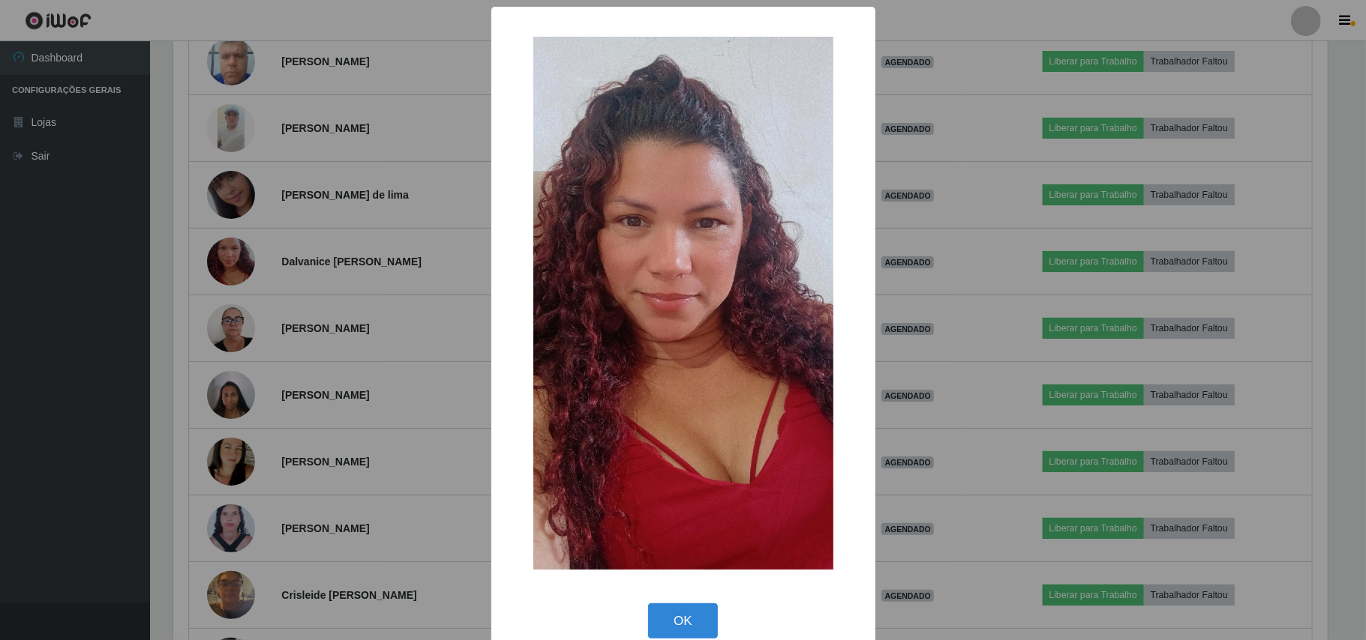
click at [159, 232] on div "× OK Cancel" at bounding box center [683, 320] width 1366 height 640
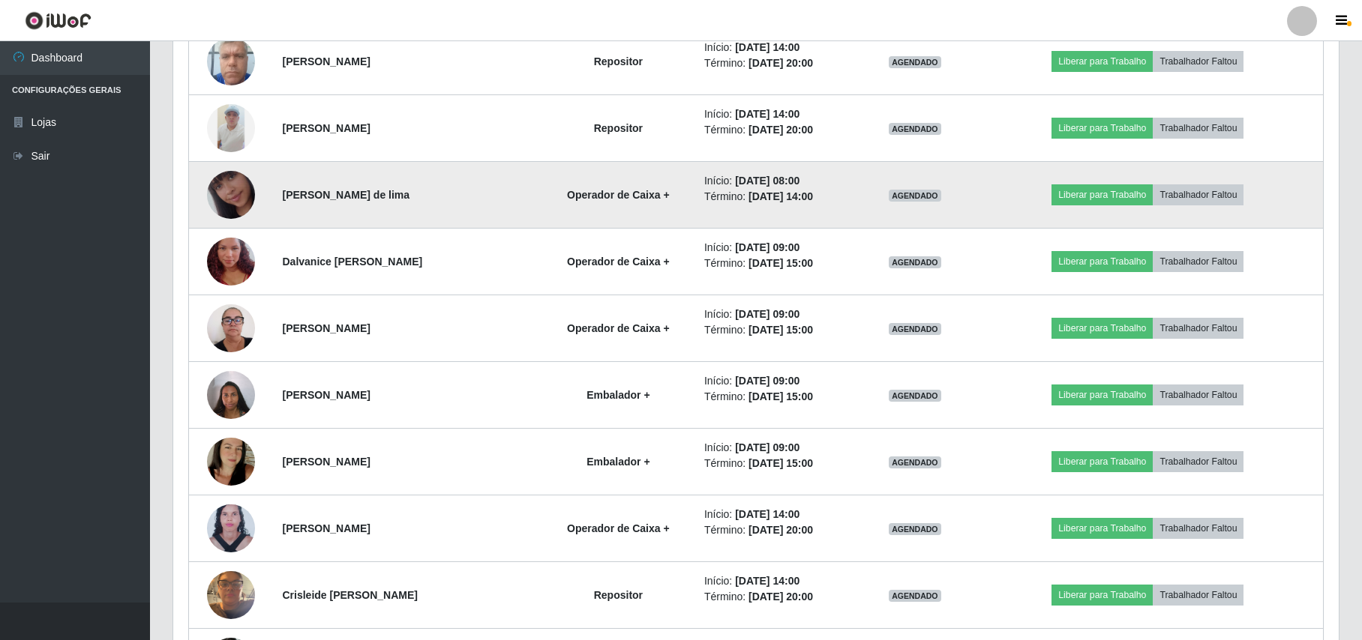
click at [222, 189] on img at bounding box center [231, 194] width 48 height 85
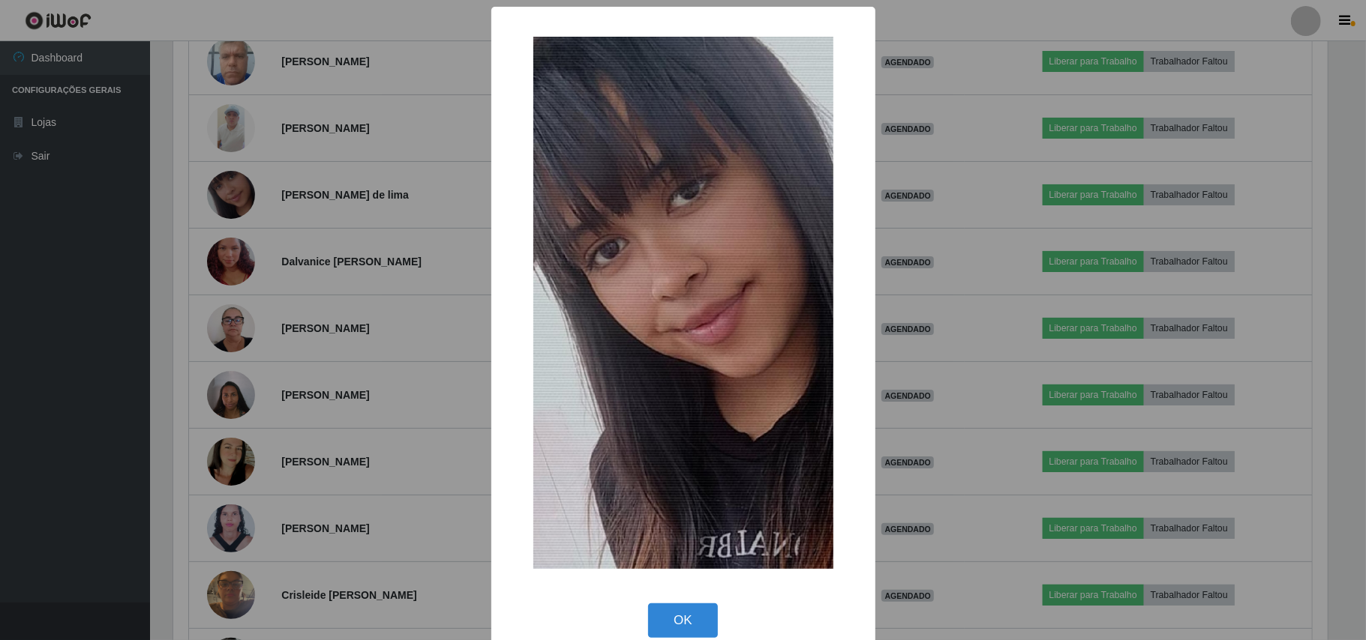
drag, startPoint x: 181, startPoint y: 177, endPoint x: 219, endPoint y: 133, distance: 57.9
click at [181, 175] on div "× OK Cancel" at bounding box center [683, 320] width 1366 height 640
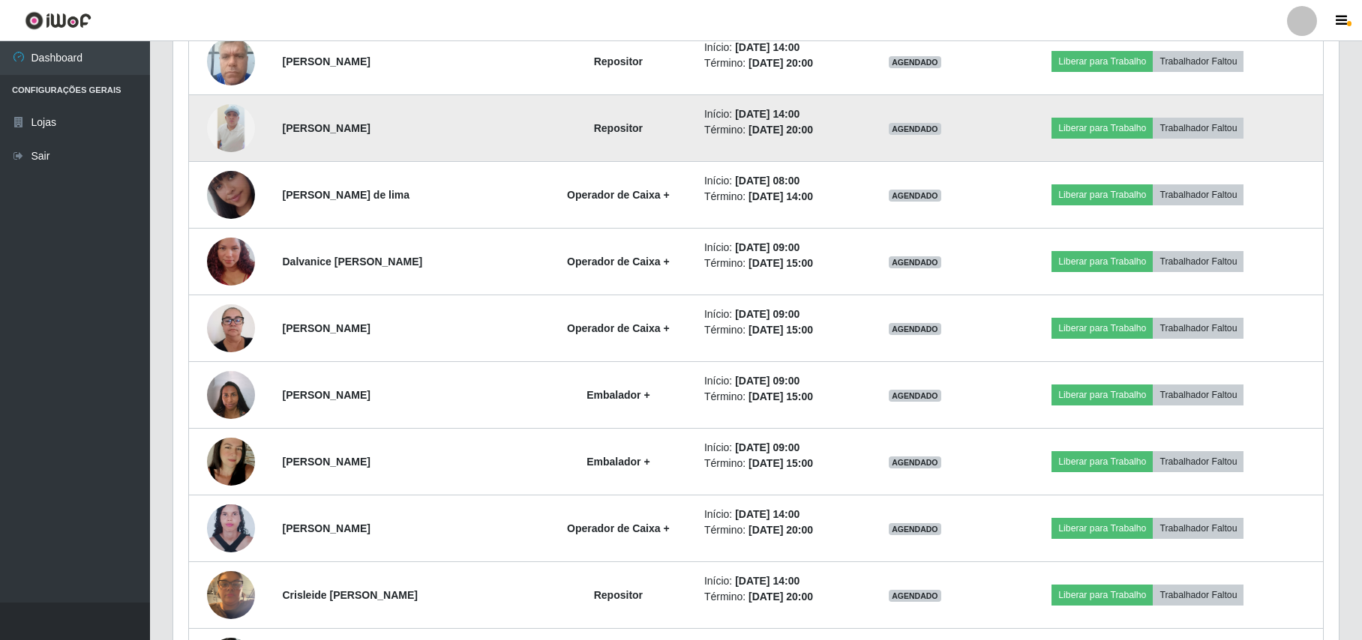
click at [234, 126] on img at bounding box center [231, 128] width 48 height 48
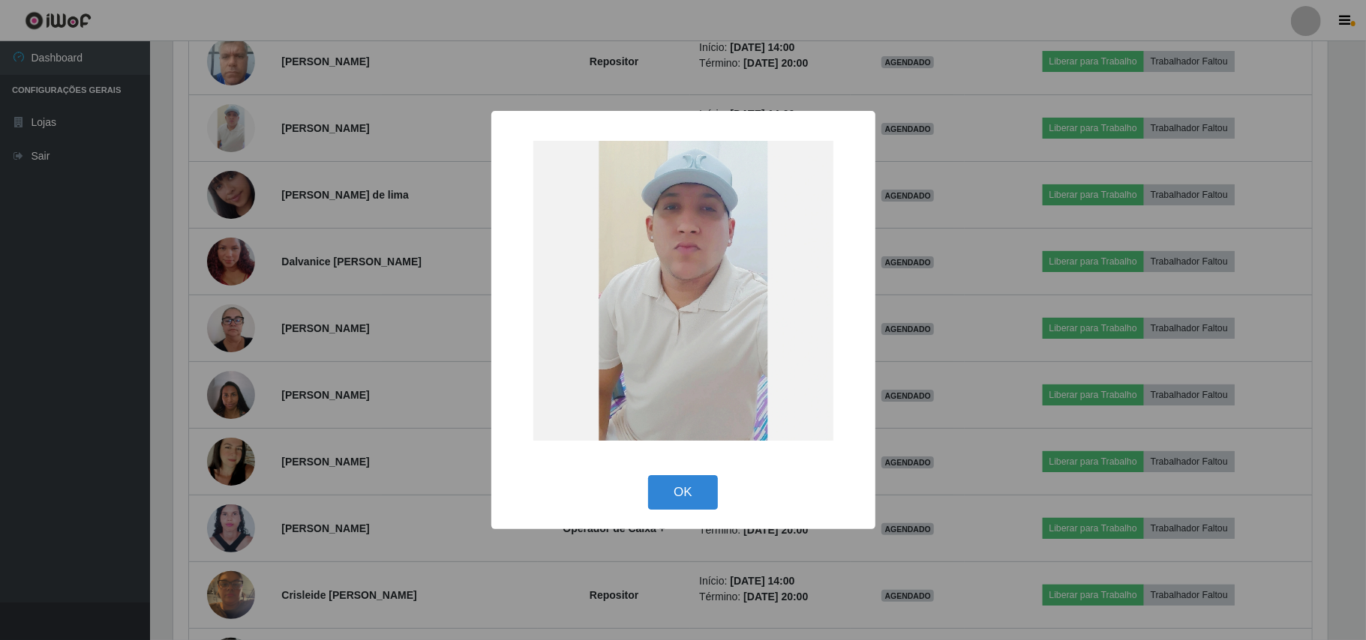
click at [178, 136] on div "× OK Cancel" at bounding box center [683, 320] width 1366 height 640
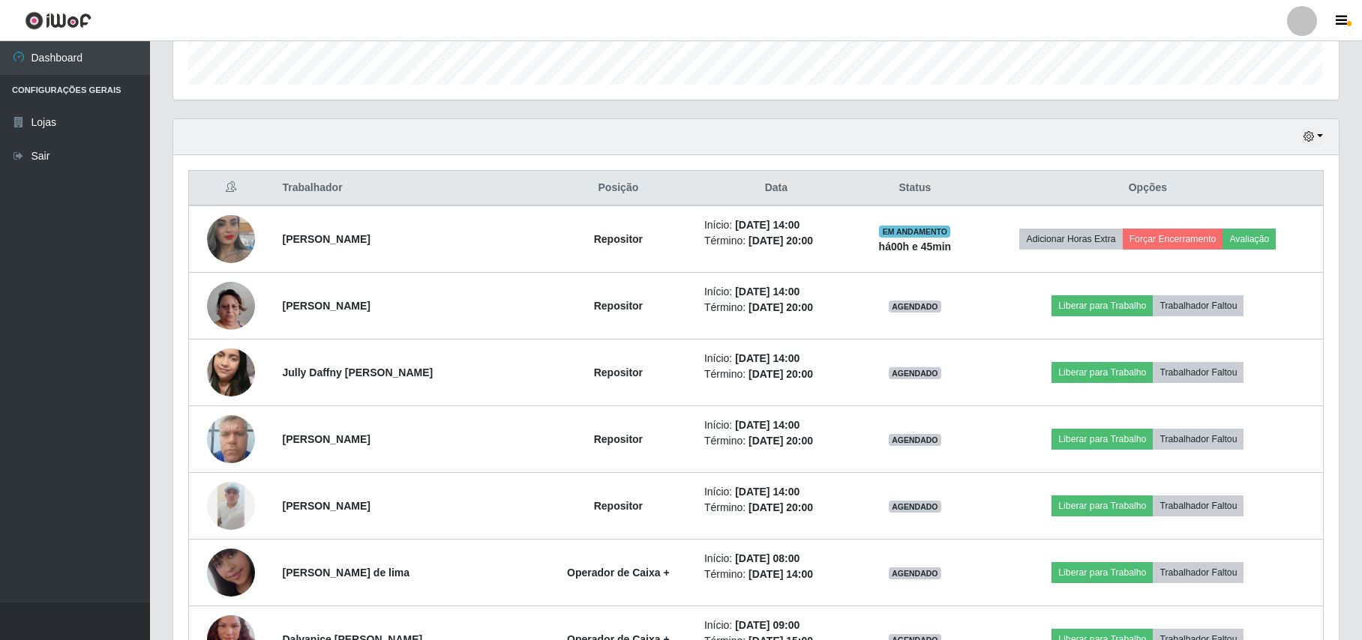
scroll to position [330, 0]
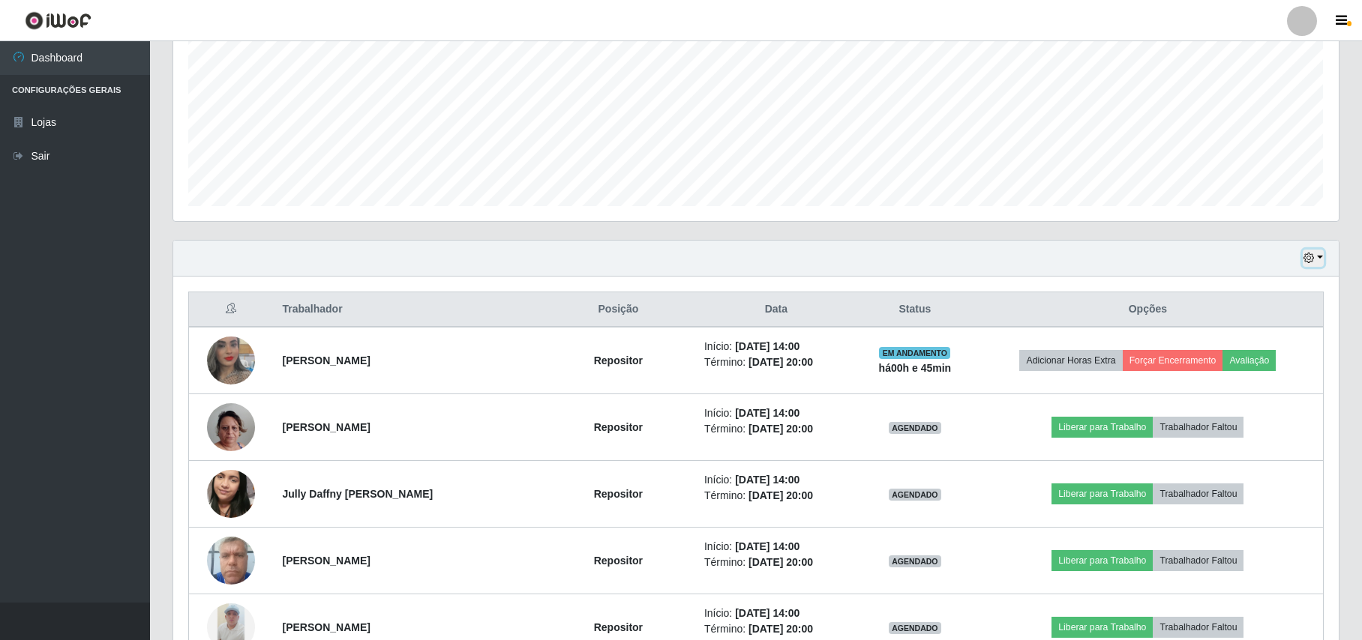
click at [1306, 252] on button "button" at bounding box center [1313, 258] width 21 height 17
click at [1272, 277] on button "Hoje" at bounding box center [1264, 284] width 118 height 31
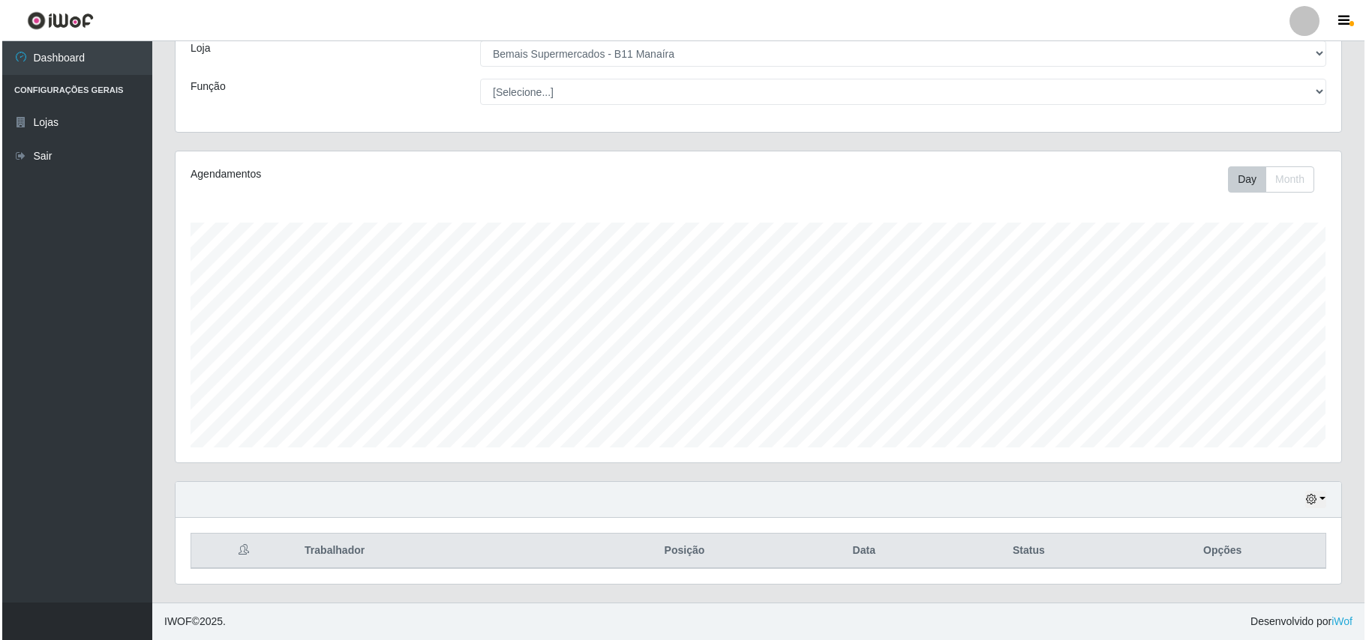
scroll to position [157, 0]
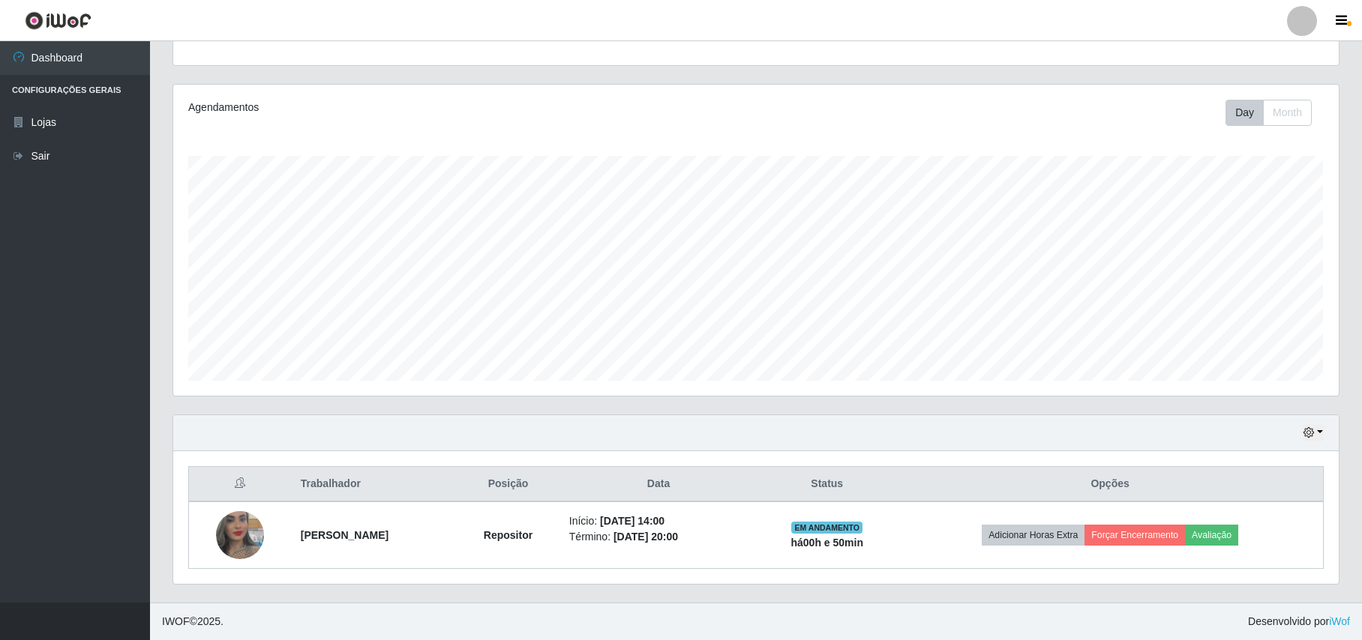
click at [529, 256] on div "Carregando... Buscar Recarregando em 13 segundos... Loja [Selecione...] Bemais …" at bounding box center [755, 263] width 1167 height 679
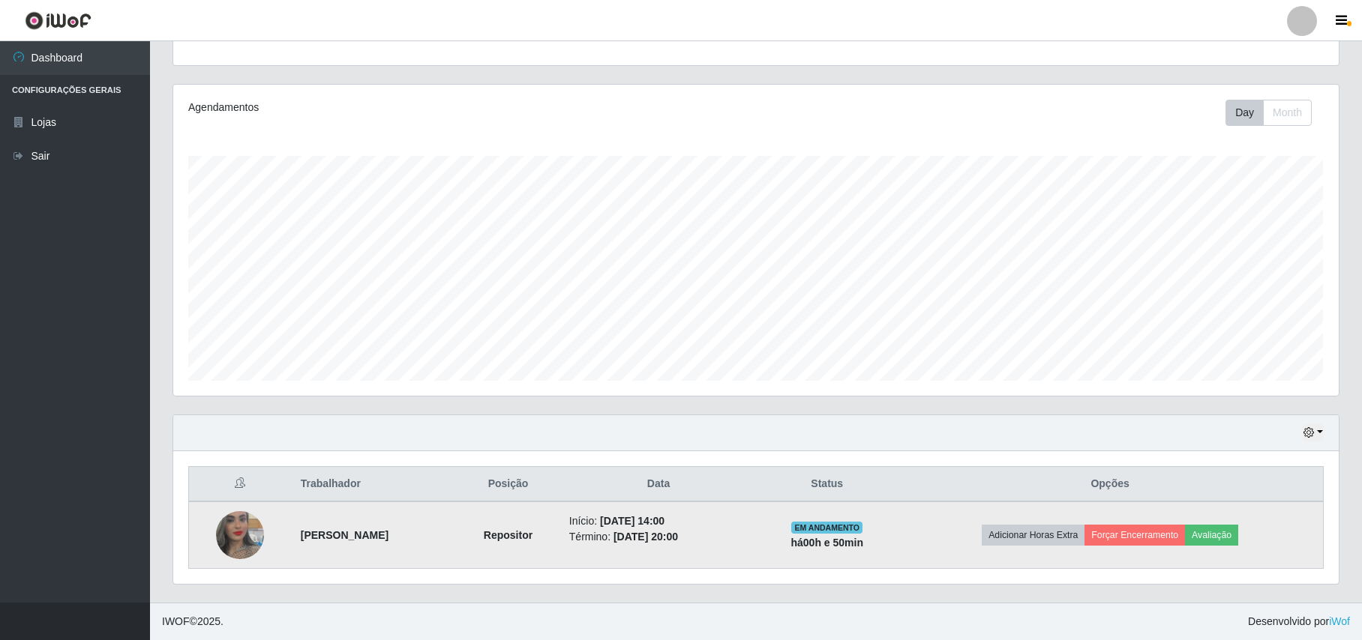
click at [249, 535] on img at bounding box center [240, 535] width 48 height 85
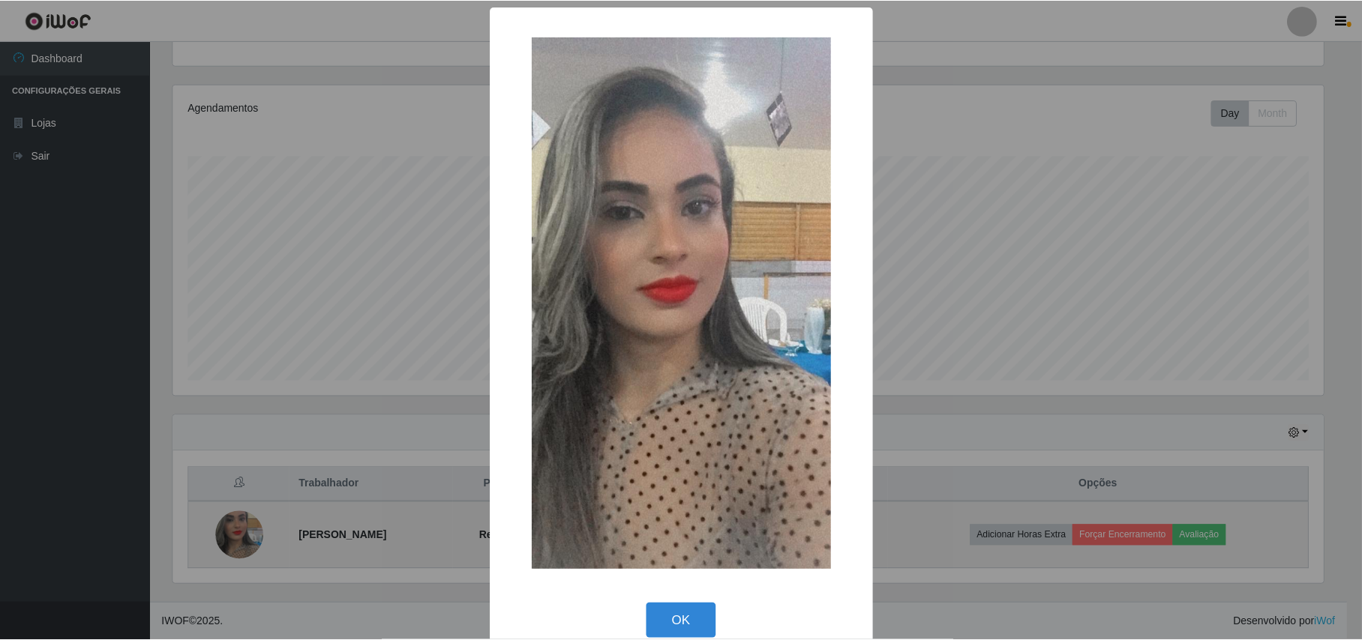
scroll to position [312, 1153]
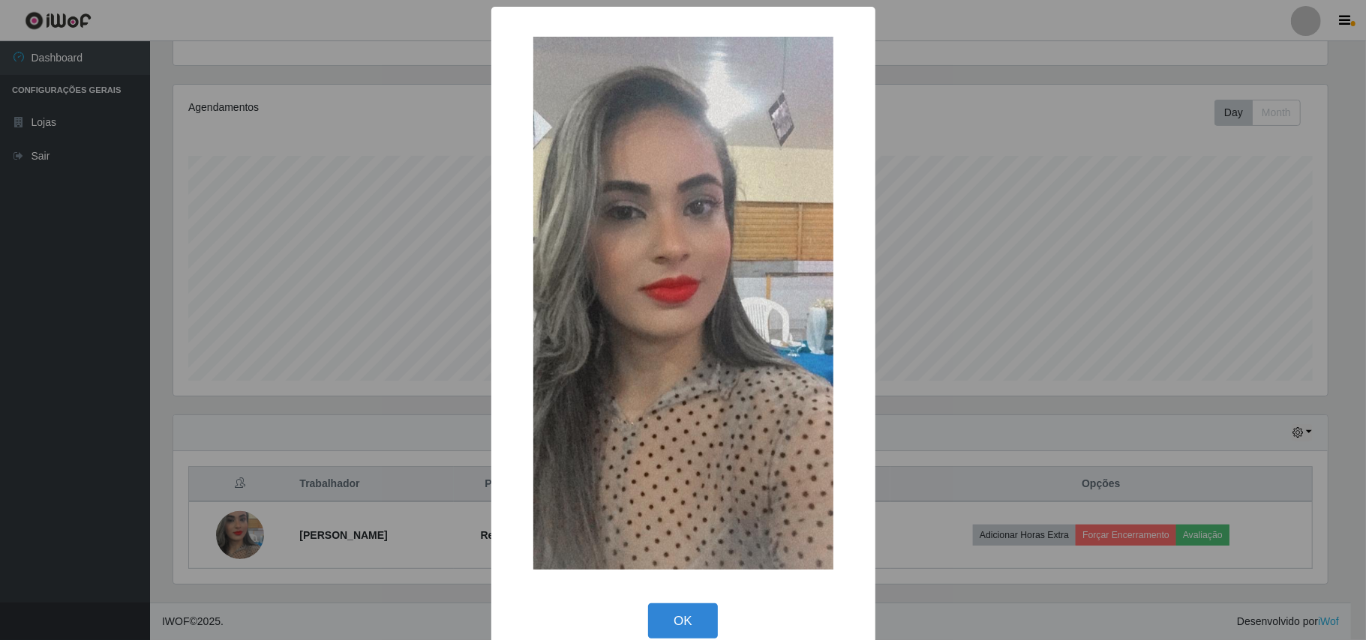
click at [322, 253] on div "× OK Cancel" at bounding box center [683, 320] width 1366 height 640
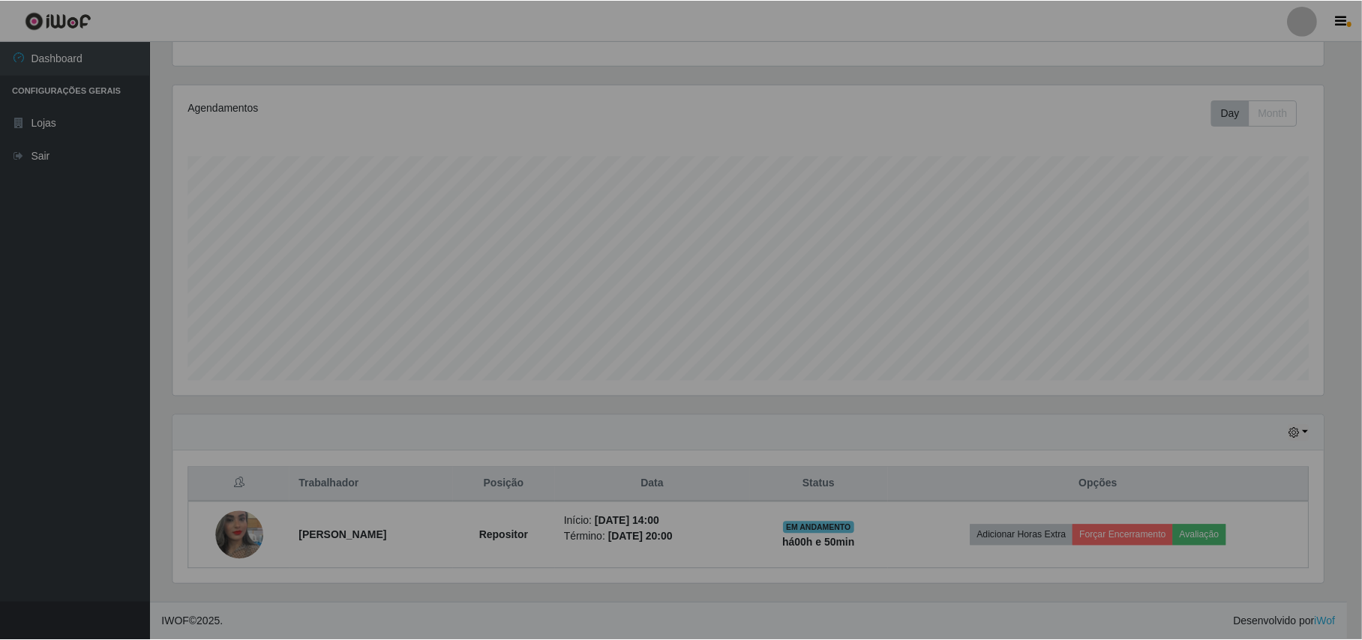
scroll to position [312, 1165]
